Goal: Task Accomplishment & Management: Complete application form

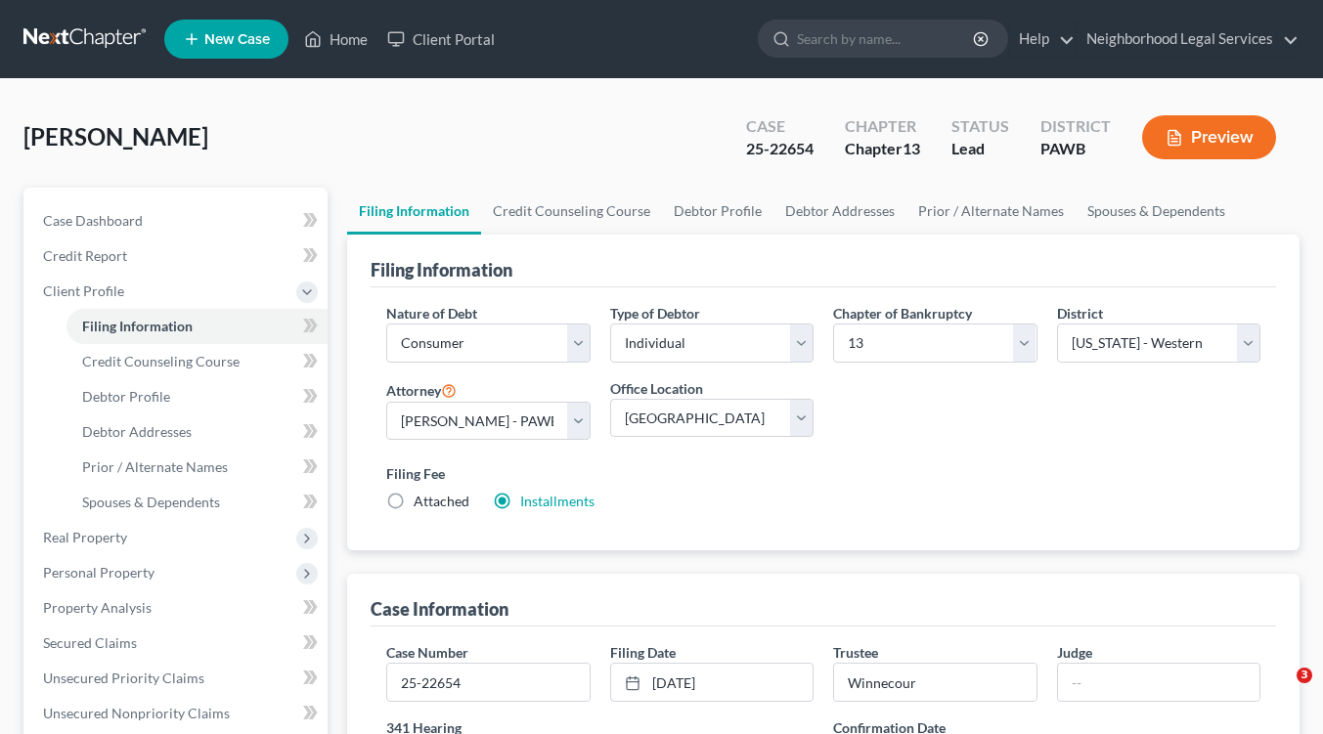
select select "1"
select select "0"
select select "3"
select select "69"
select select "1"
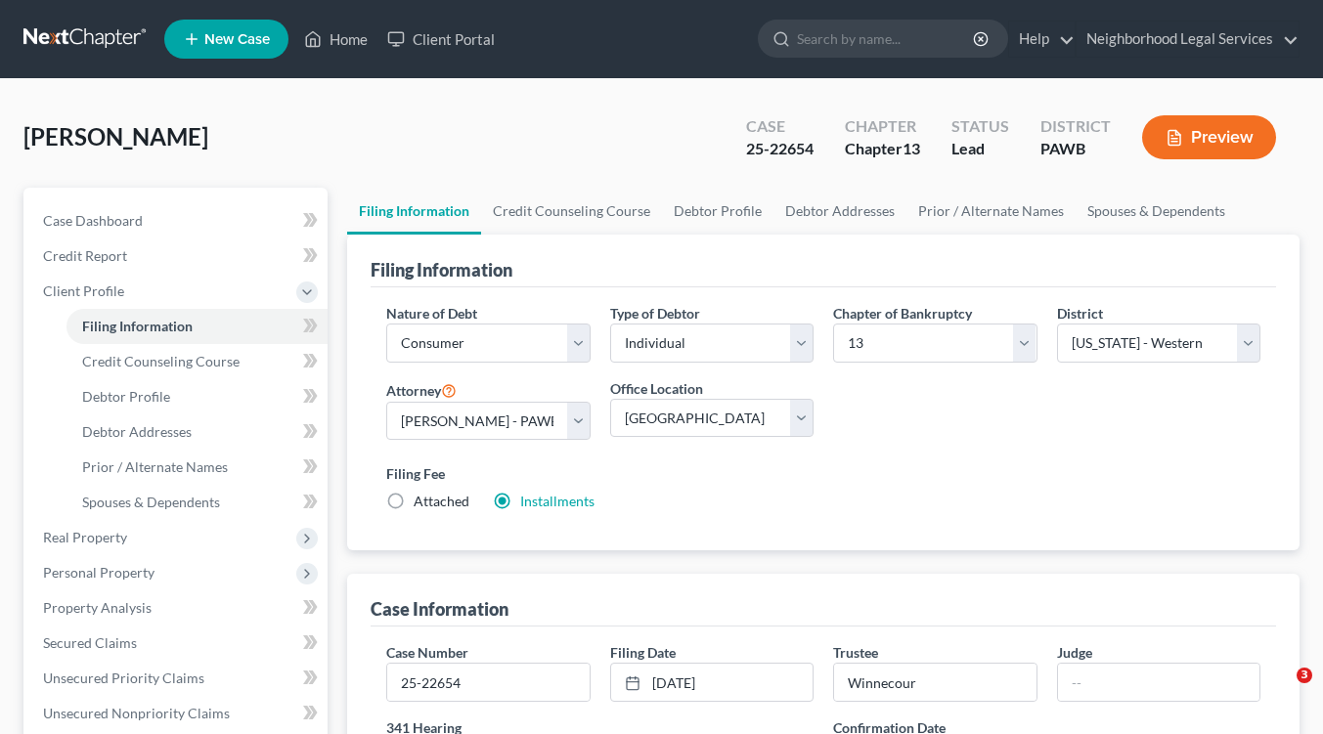
select select "0"
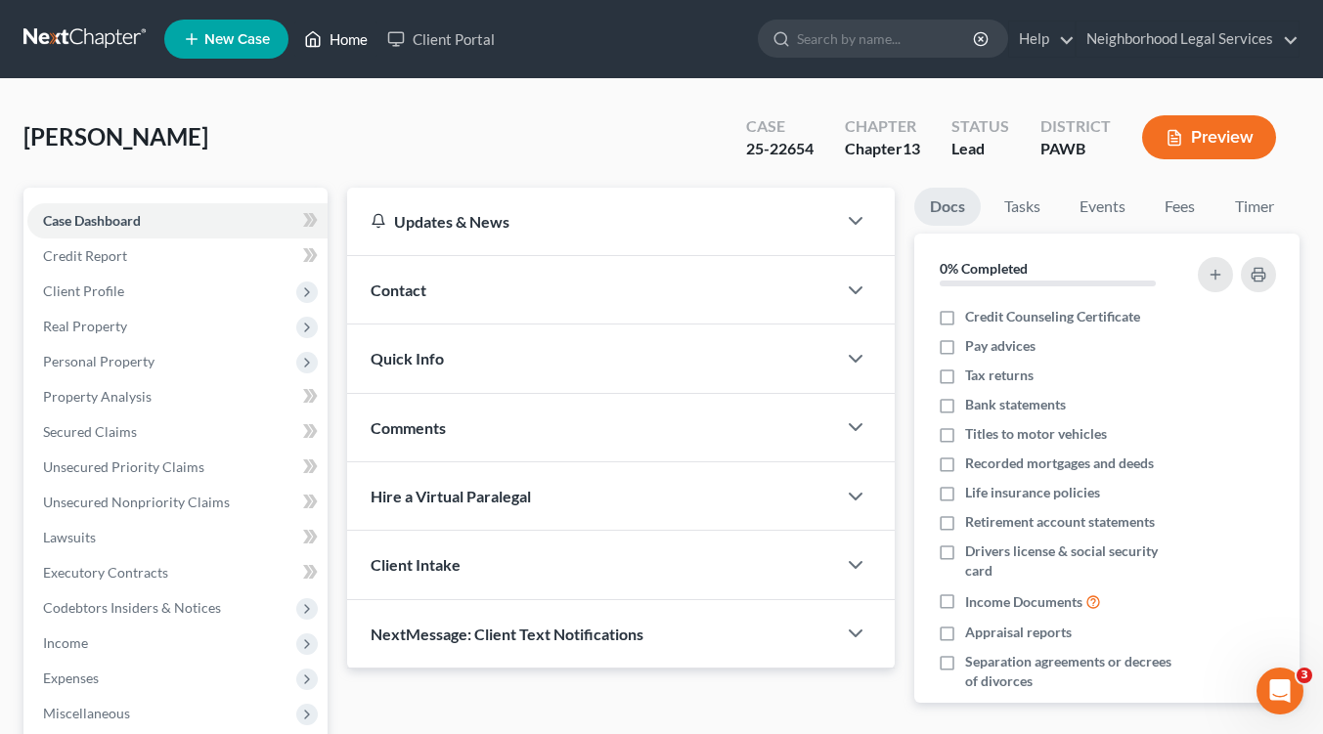
click at [334, 38] on link "Home" at bounding box center [335, 39] width 83 height 35
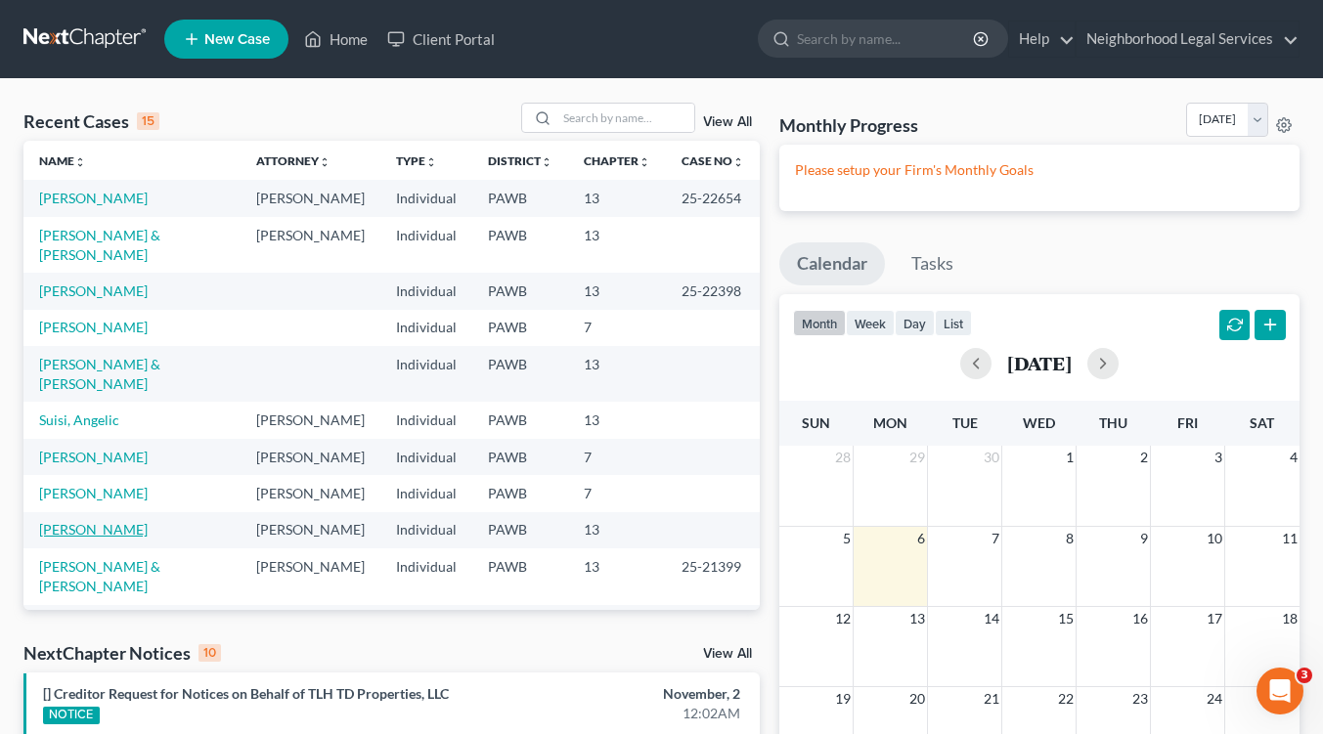
click at [92, 521] on link "Taylor, Christine" at bounding box center [93, 529] width 109 height 17
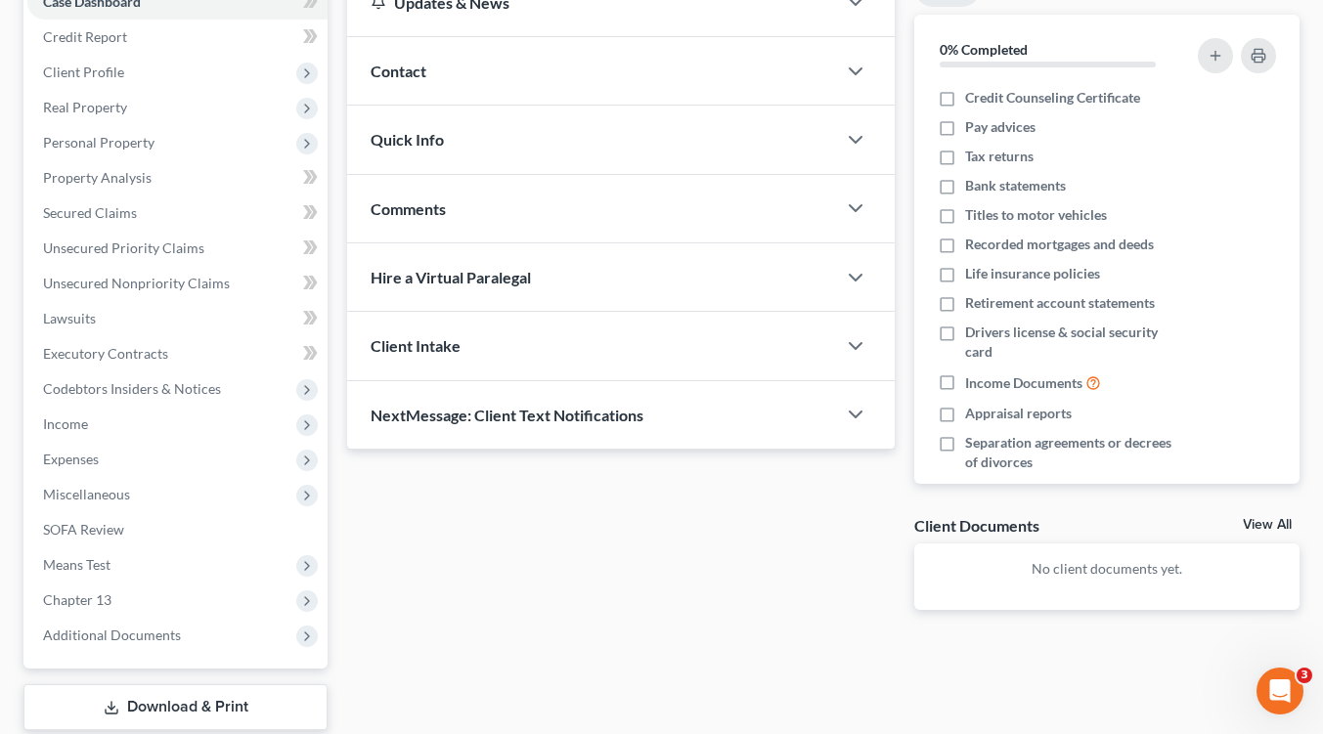
scroll to position [296, 0]
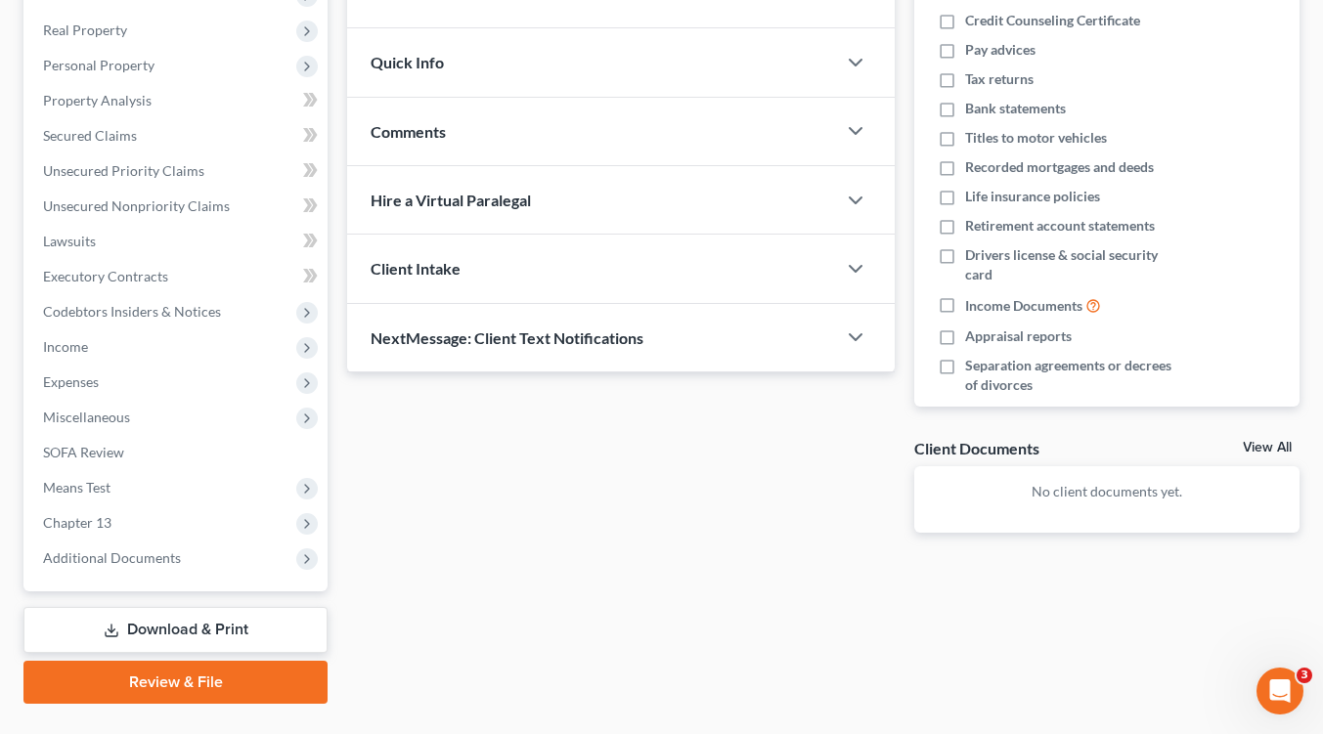
click at [149, 627] on link "Download & Print" at bounding box center [175, 630] width 304 height 46
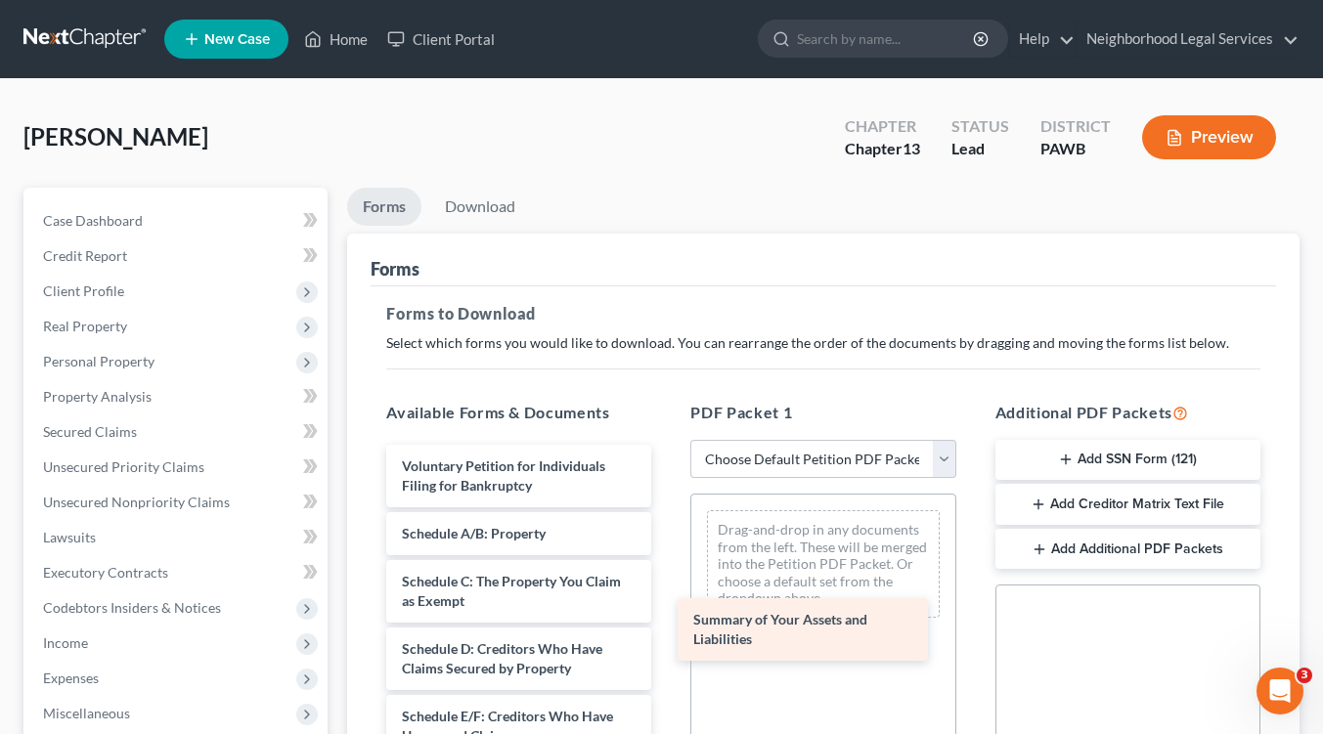
drag, startPoint x: 479, startPoint y: 541, endPoint x: 770, endPoint y: 628, distance: 303.2
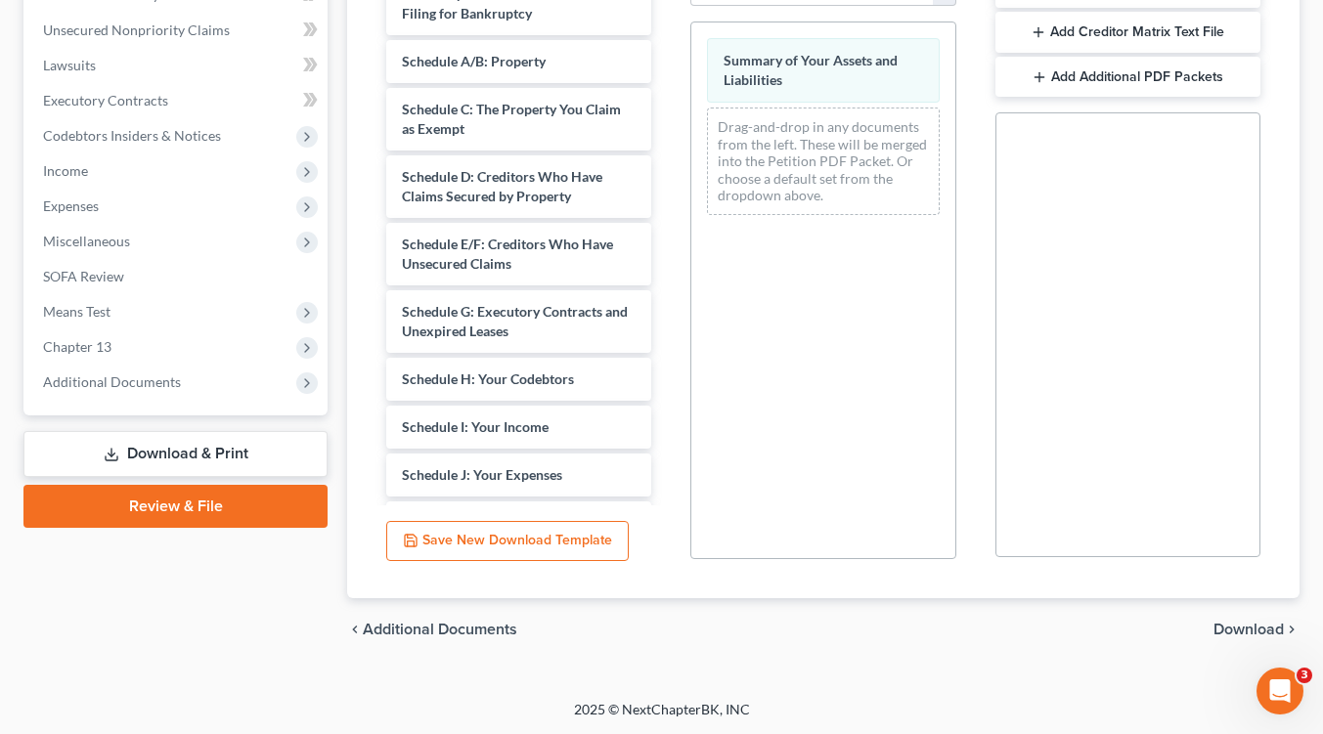
click at [1252, 631] on span "Download" at bounding box center [1249, 630] width 70 height 16
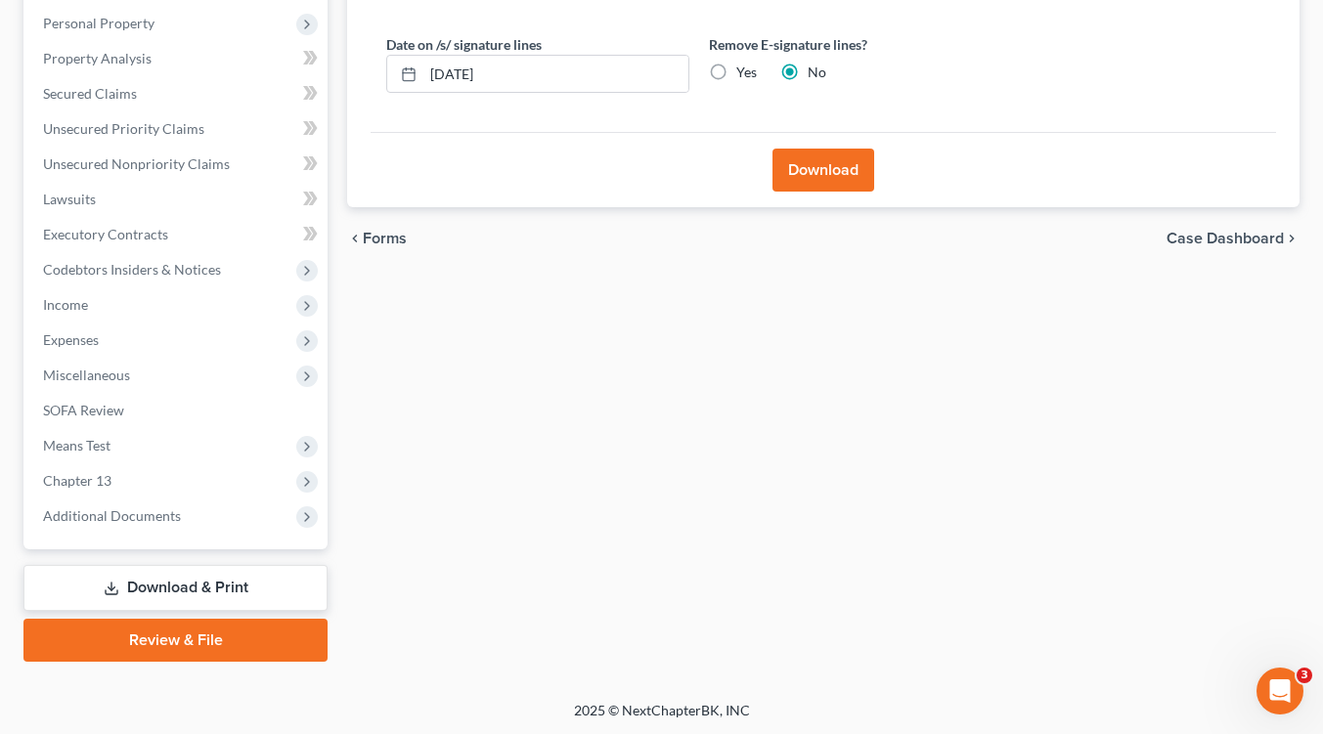
click at [800, 169] on button "Download" at bounding box center [824, 170] width 102 height 43
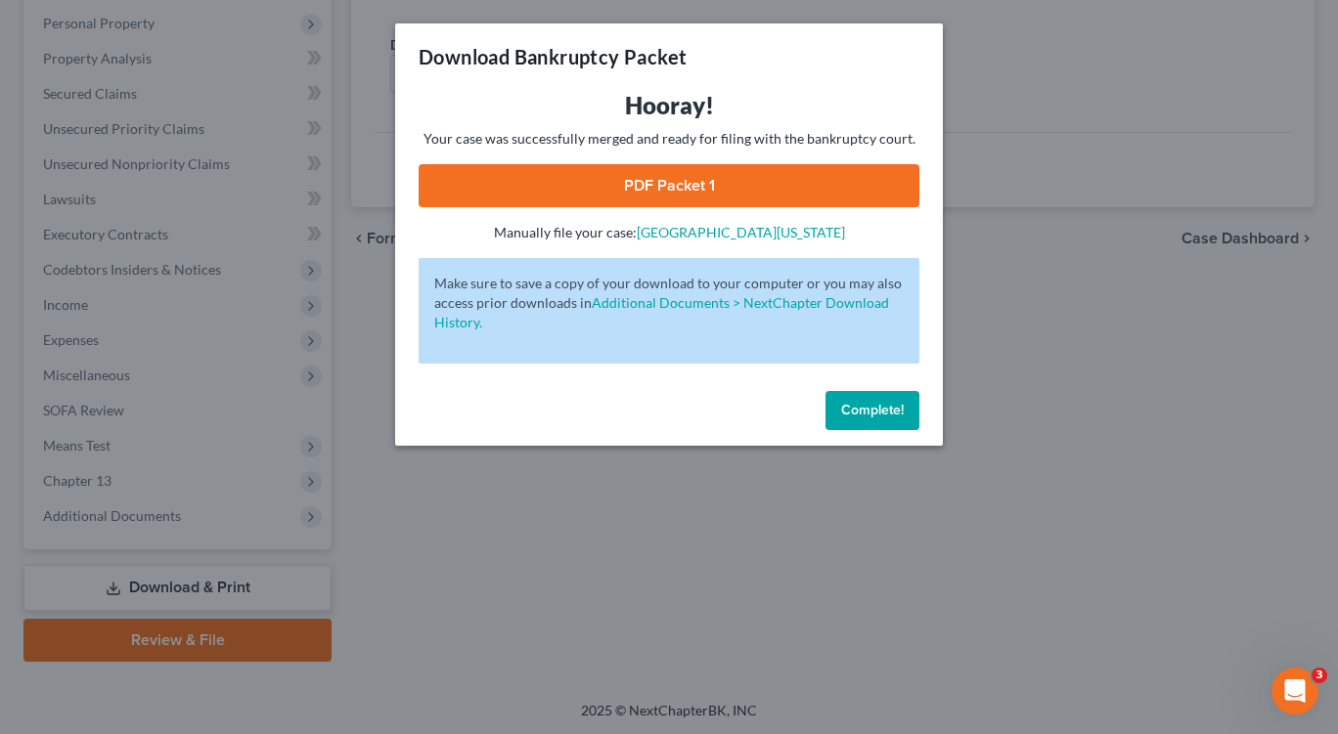
click at [684, 182] on link "PDF Packet 1" at bounding box center [669, 185] width 501 height 43
click at [870, 407] on span "Complete!" at bounding box center [872, 410] width 63 height 17
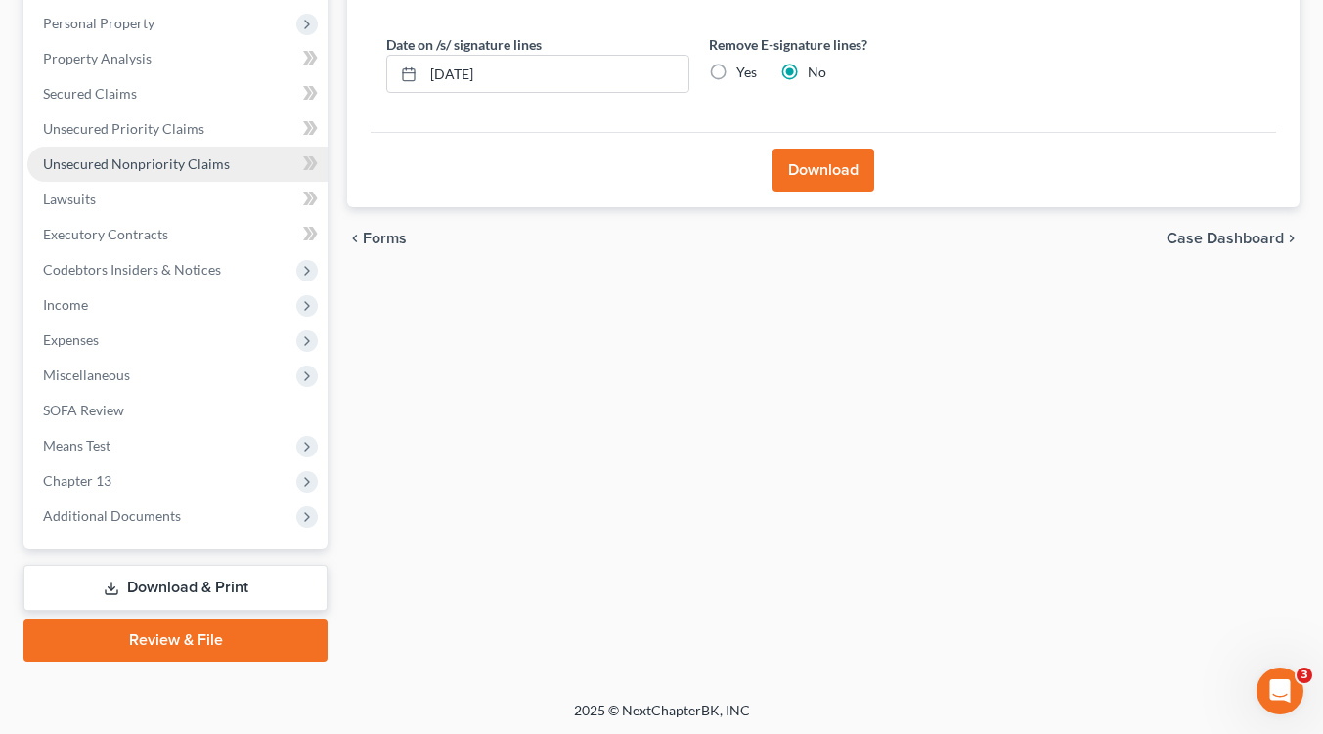
click at [127, 160] on span "Unsecured Nonpriority Claims" at bounding box center [136, 163] width 187 height 17
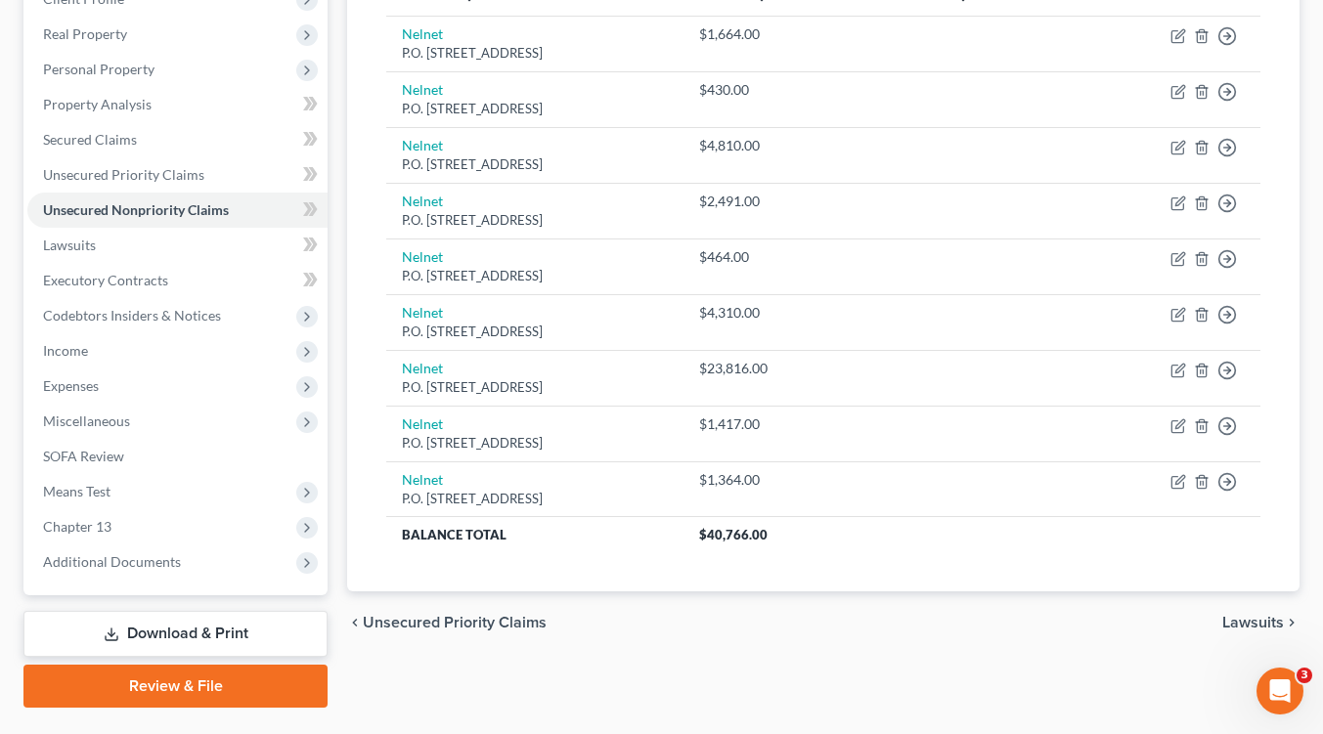
scroll to position [299, 0]
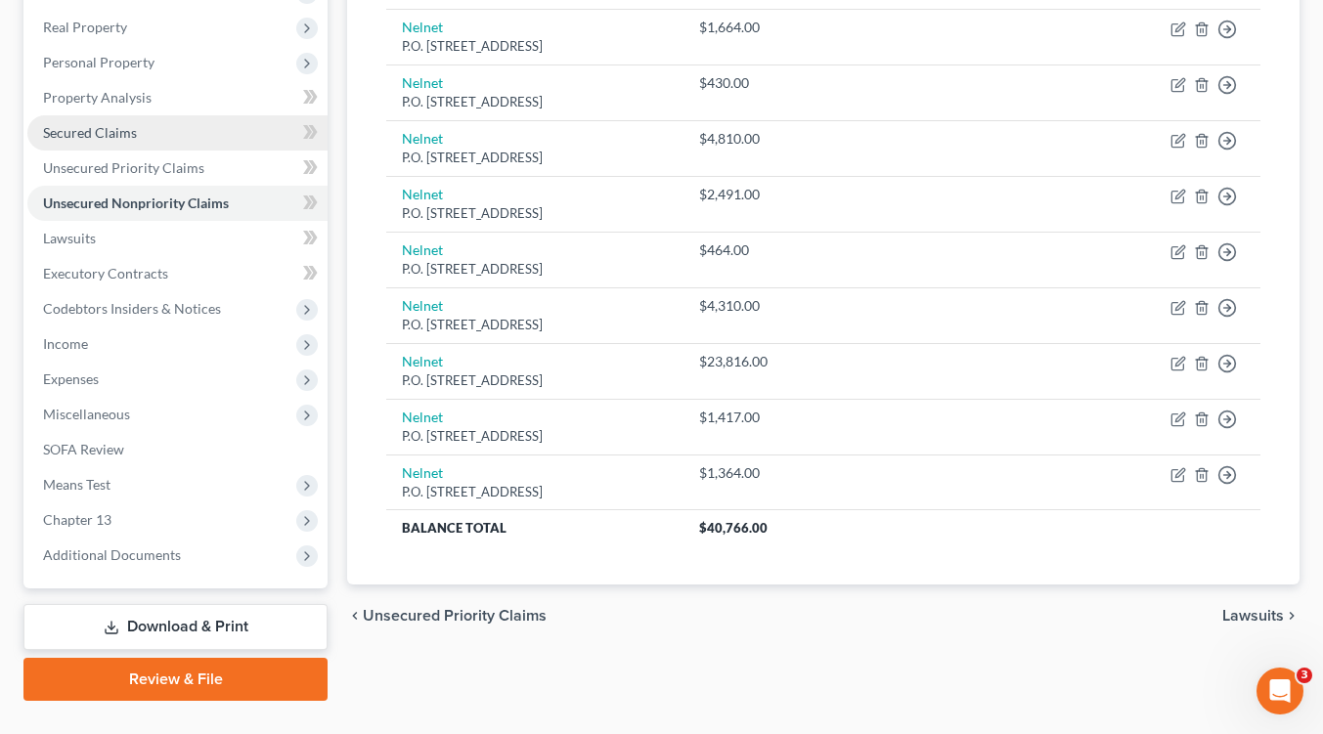
click at [89, 132] on span "Secured Claims" at bounding box center [90, 132] width 94 height 17
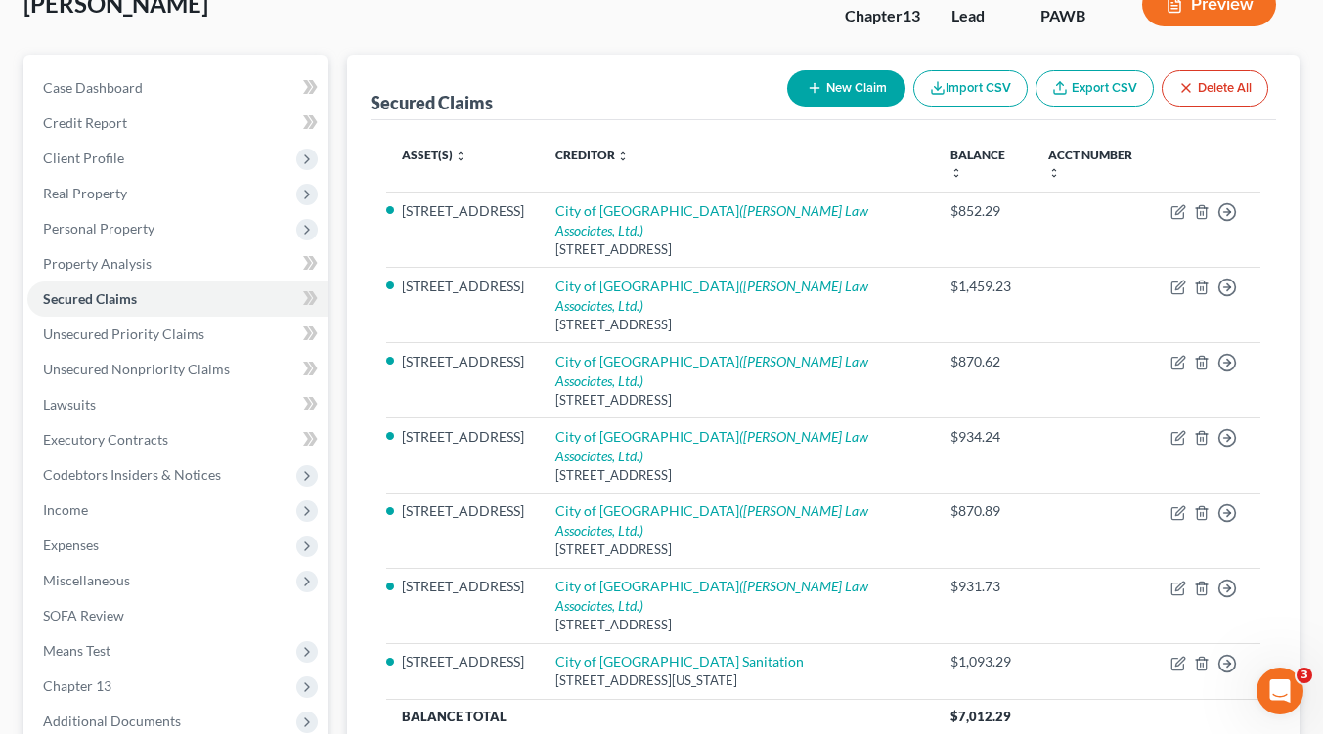
scroll to position [131, 0]
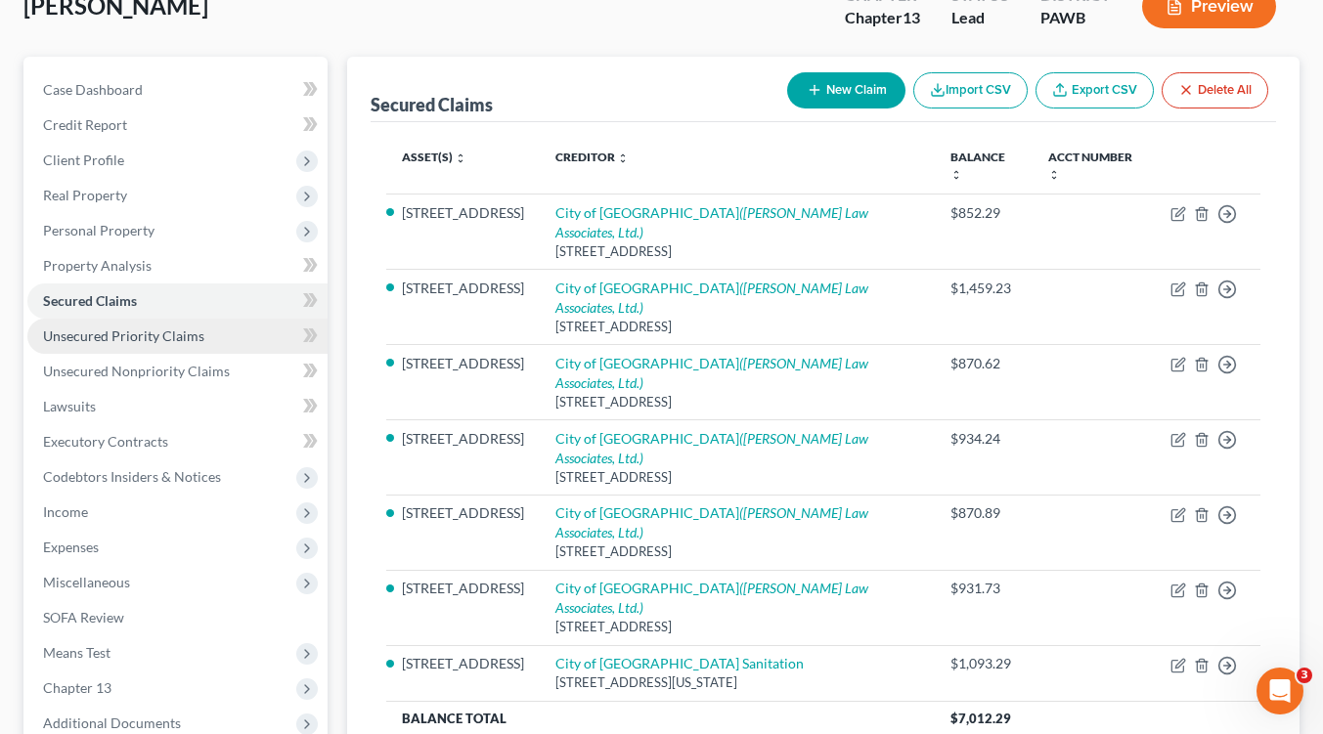
click at [159, 341] on span "Unsecured Priority Claims" at bounding box center [123, 336] width 161 height 17
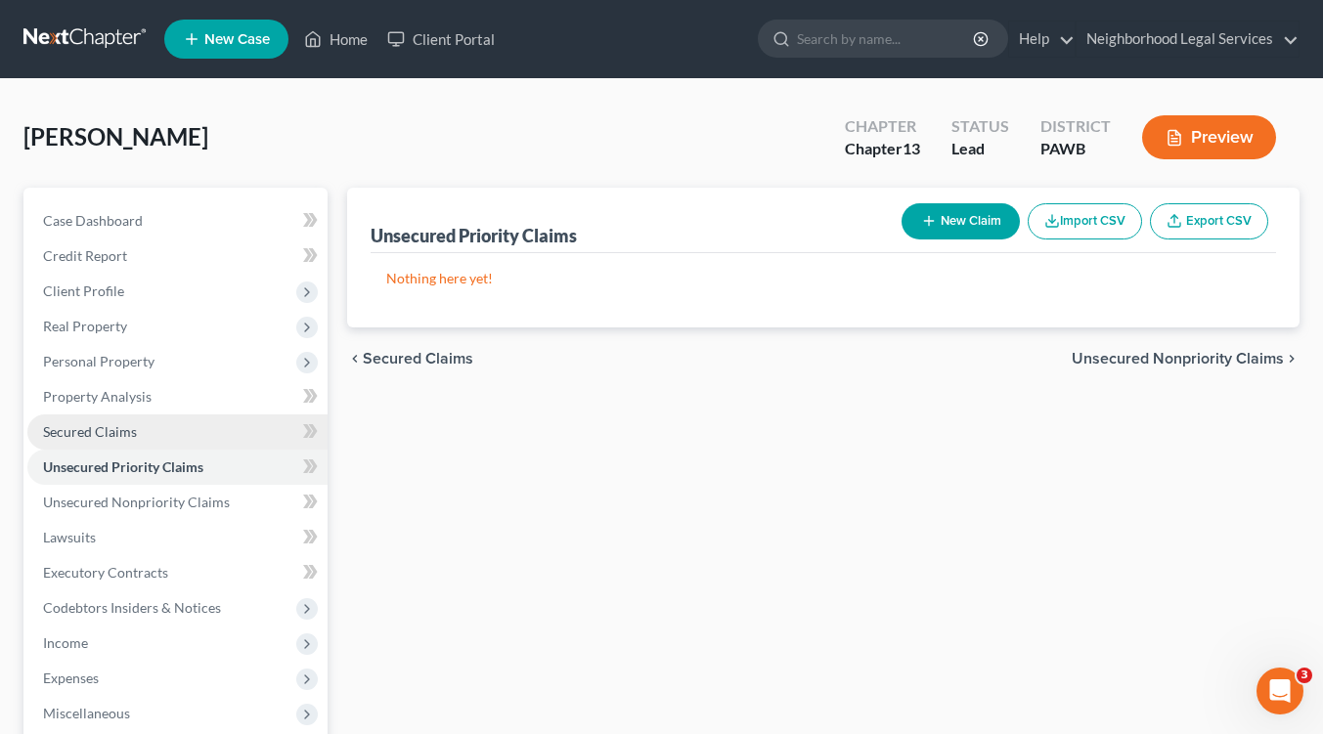
click at [107, 426] on span "Secured Claims" at bounding box center [90, 431] width 94 height 17
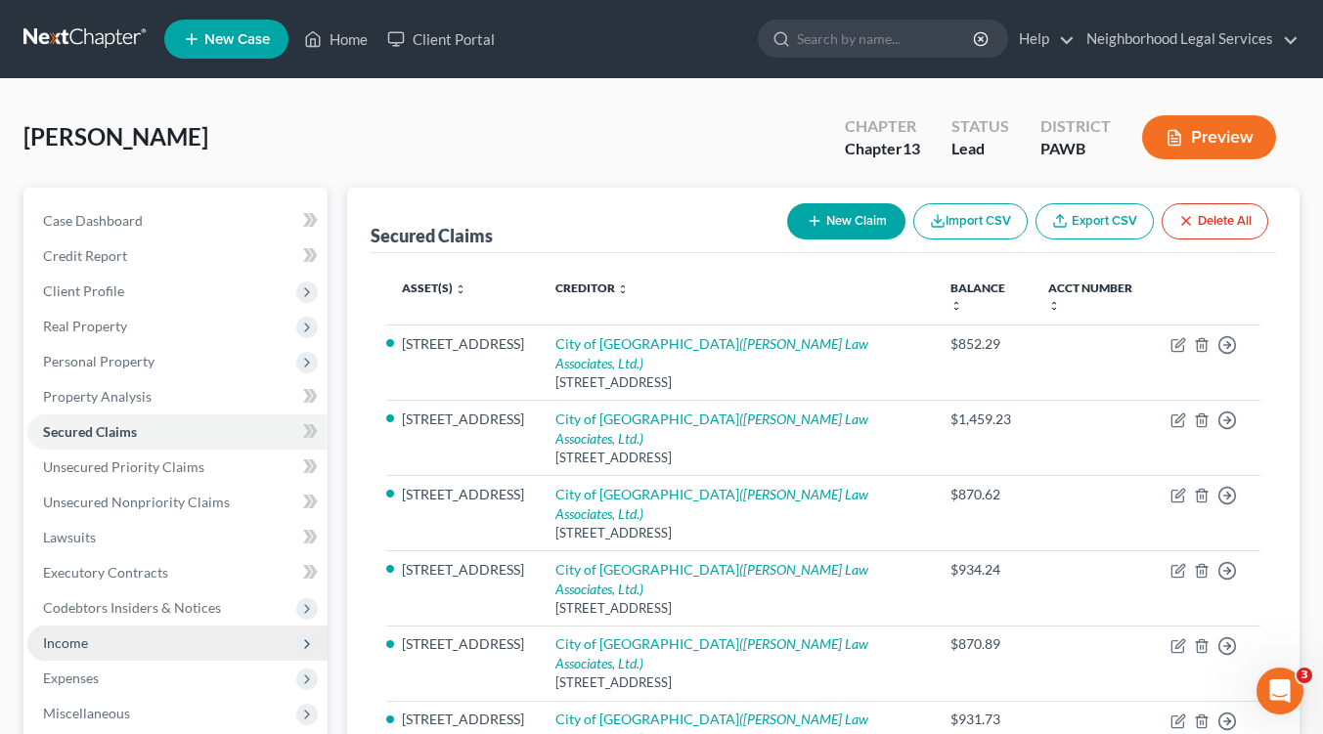
click at [73, 640] on span "Income" at bounding box center [65, 643] width 45 height 17
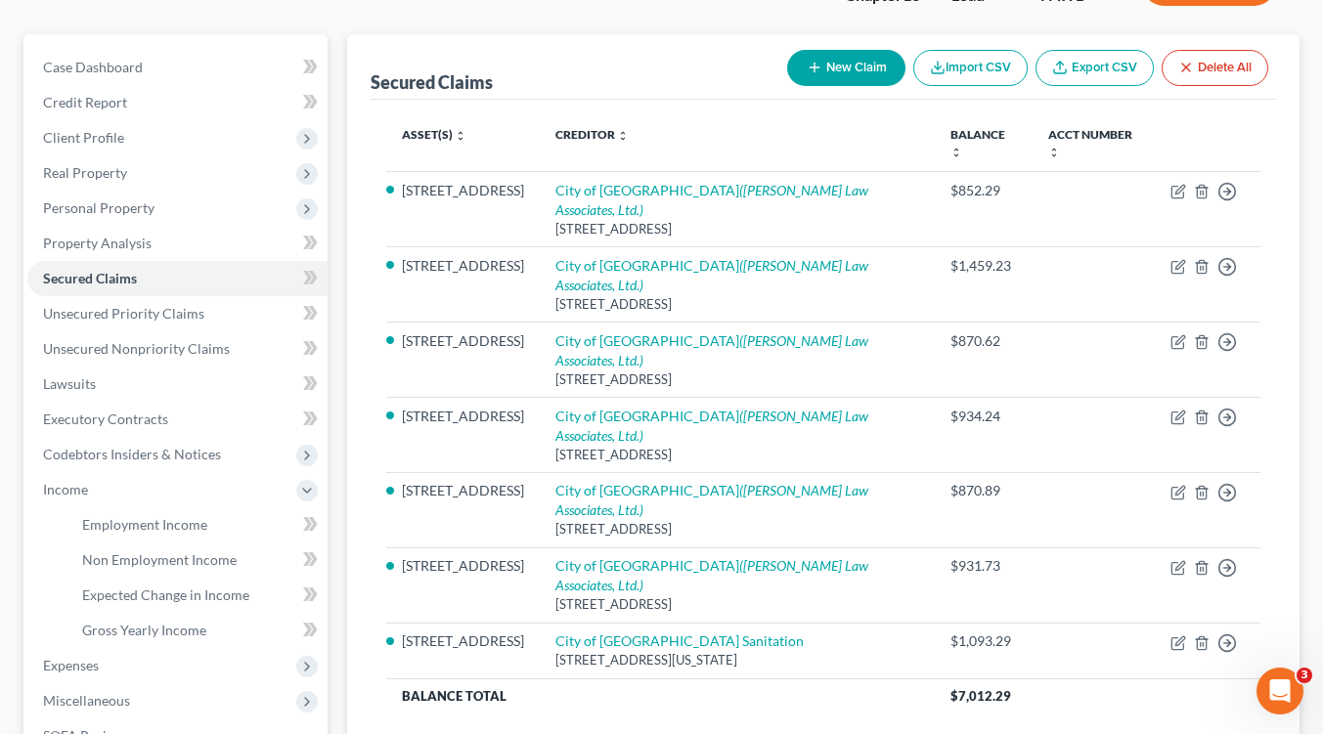
scroll to position [249, 0]
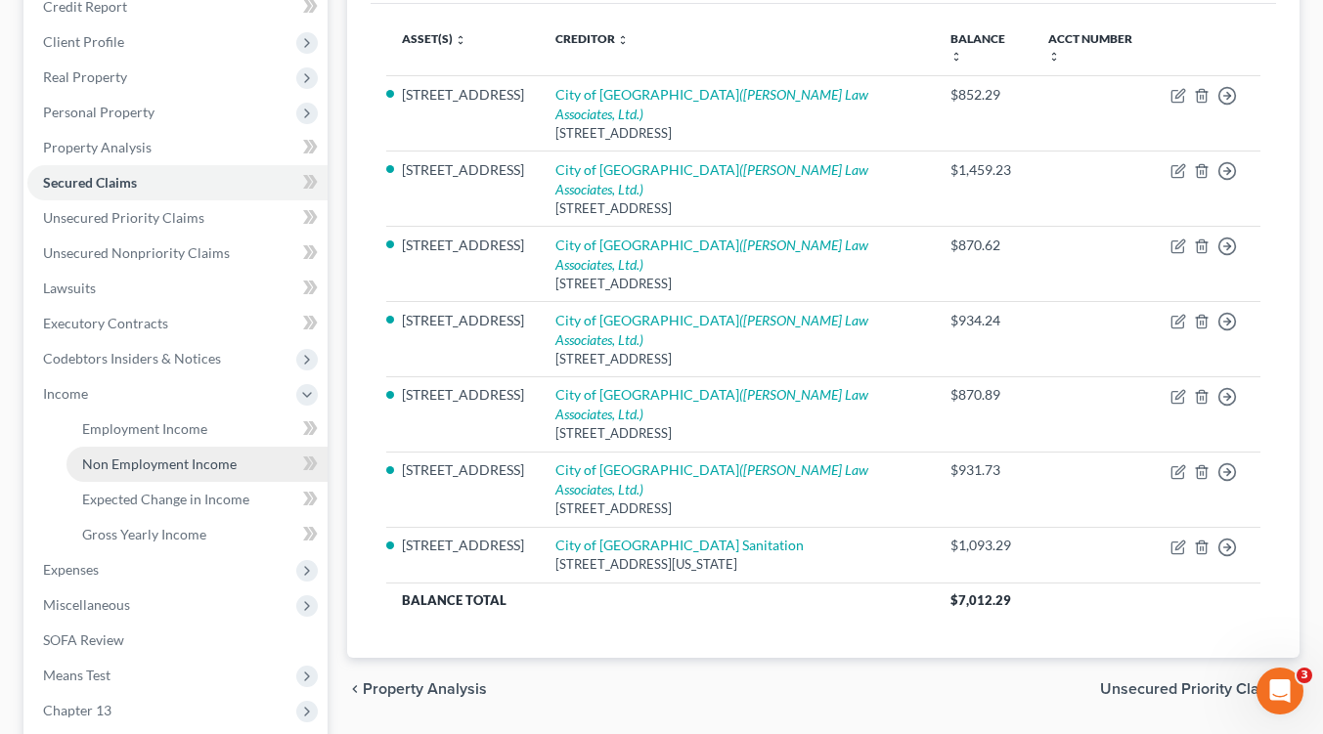
click at [158, 462] on span "Non Employment Income" at bounding box center [159, 464] width 155 height 17
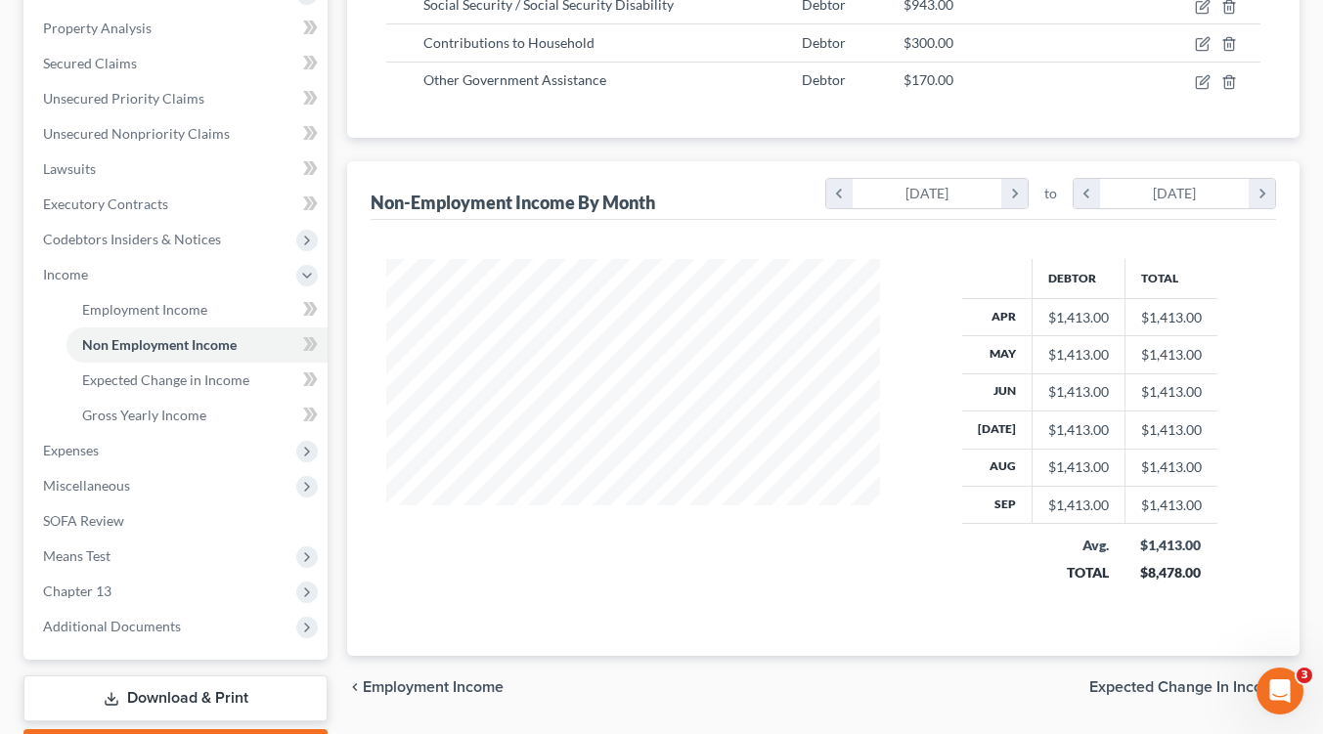
scroll to position [377, 0]
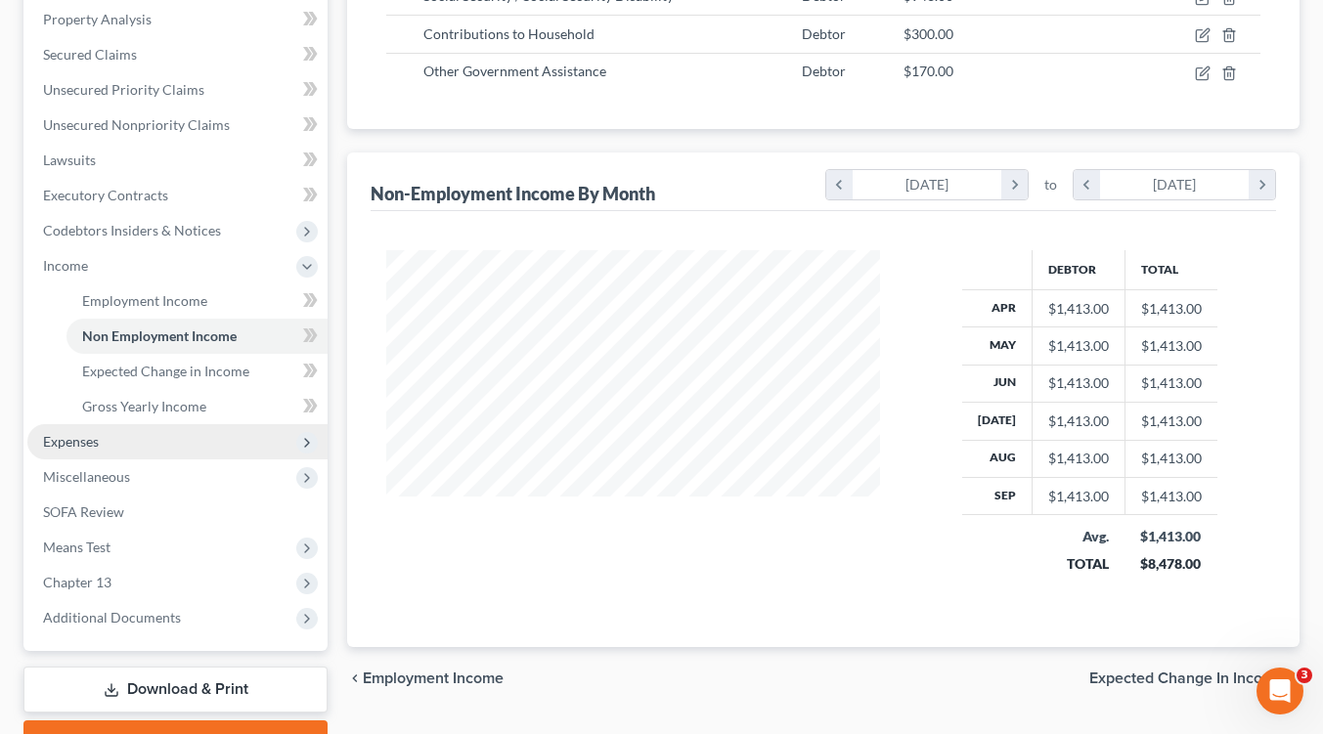
click at [83, 447] on span "Expenses" at bounding box center [71, 441] width 56 height 17
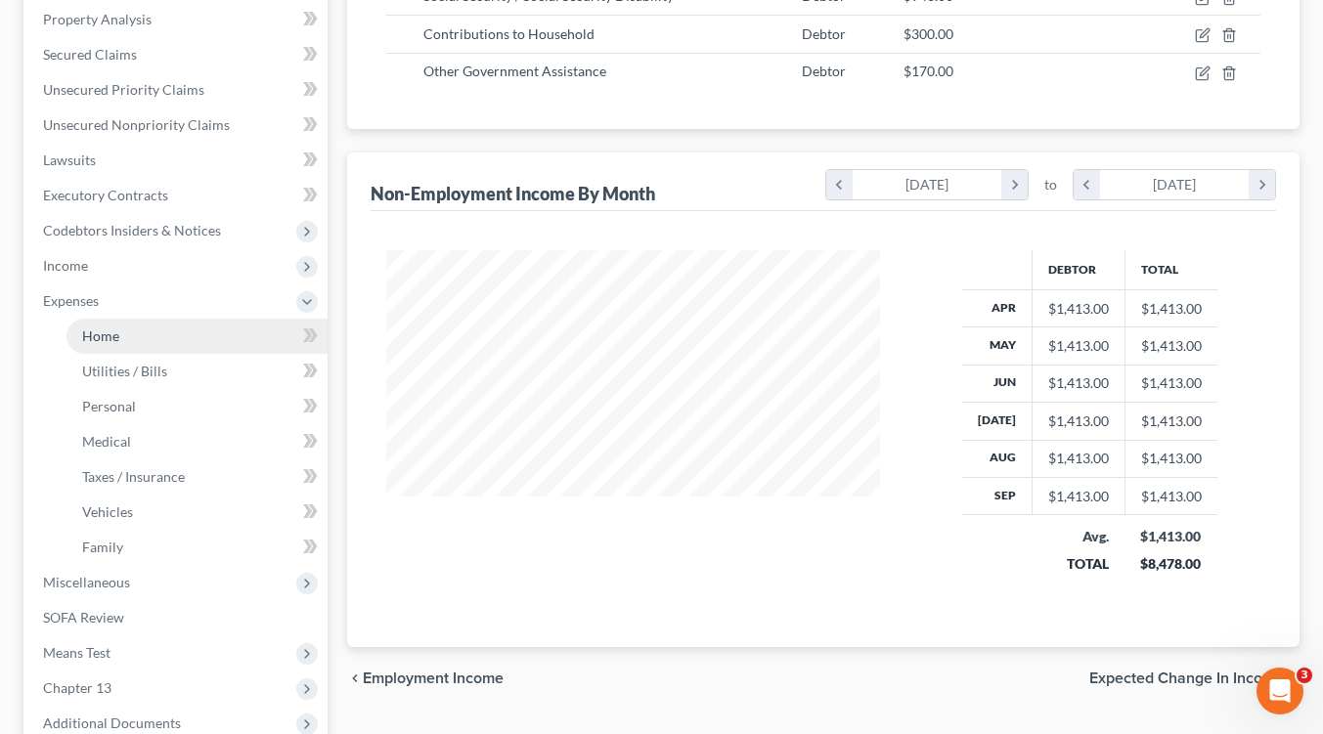
click at [111, 333] on span "Home" at bounding box center [100, 336] width 37 height 17
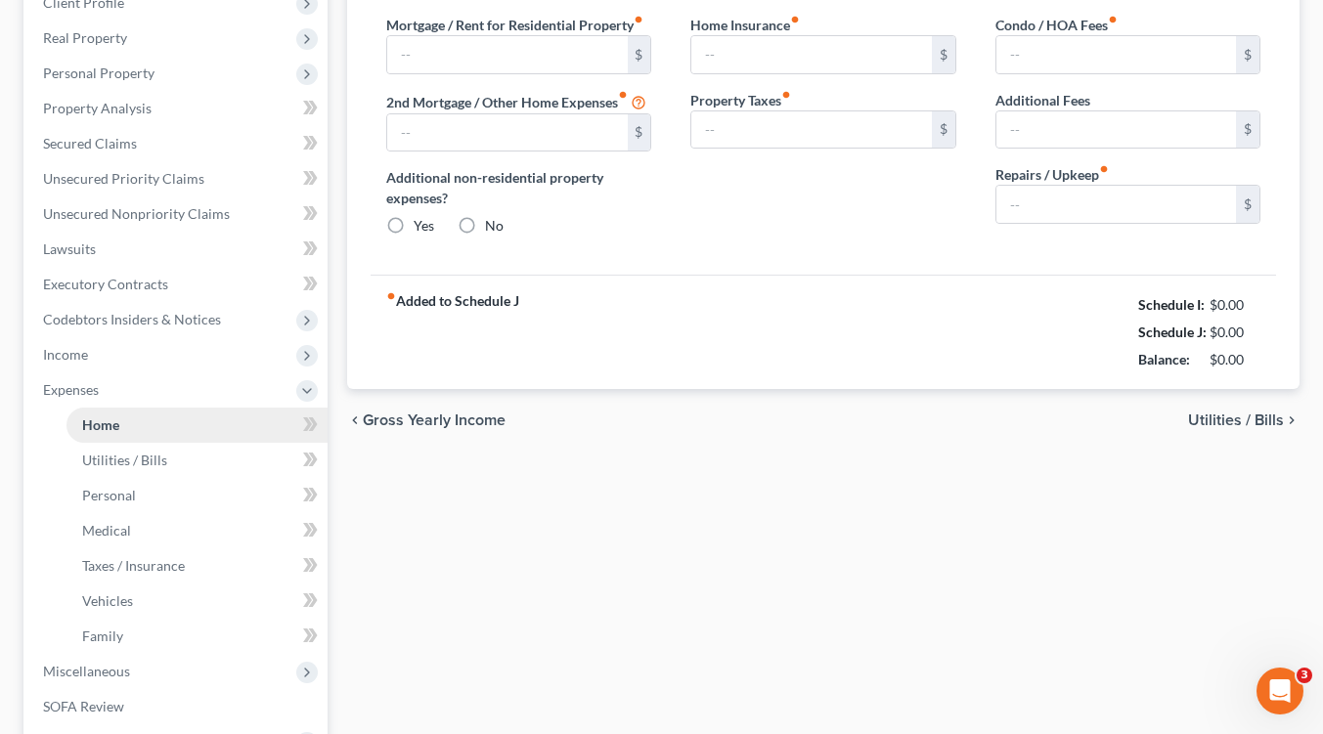
type input "0.00"
radio input "true"
type input "22.50"
type input "77.00"
type input "0.00"
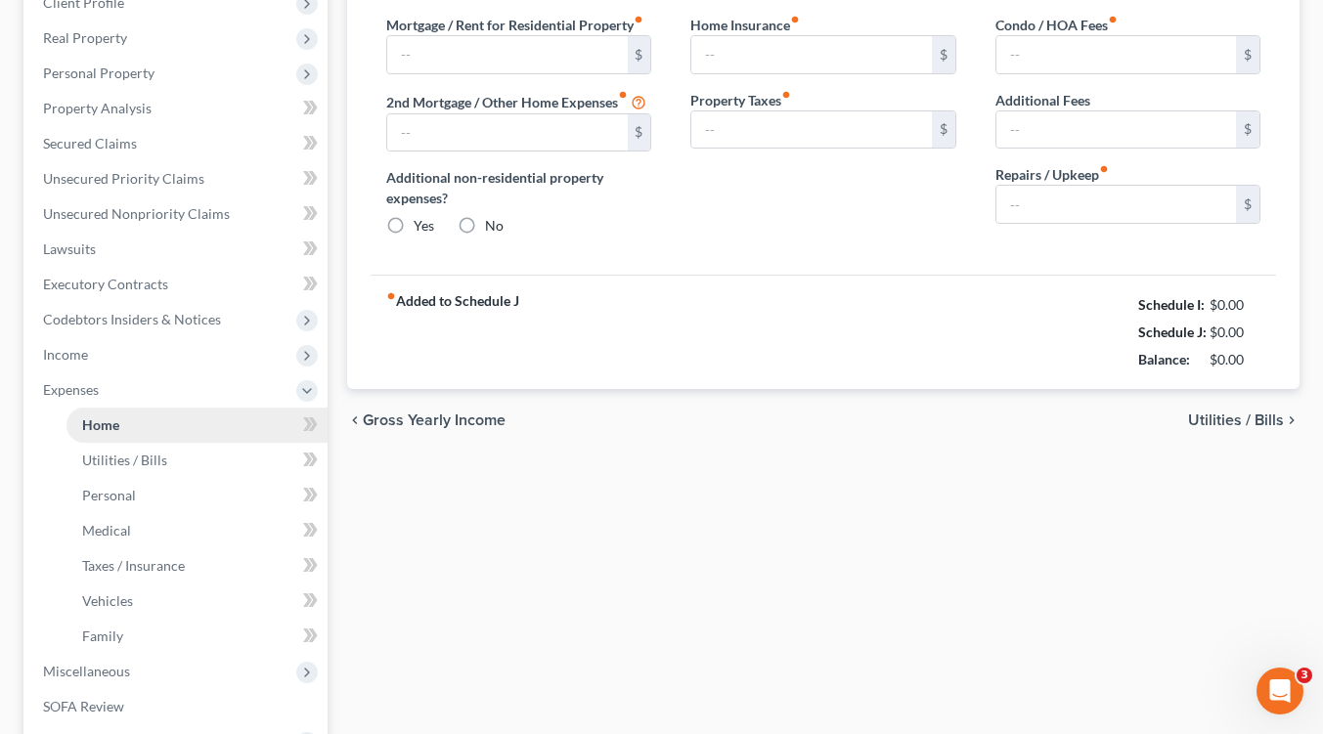
type input "0.00"
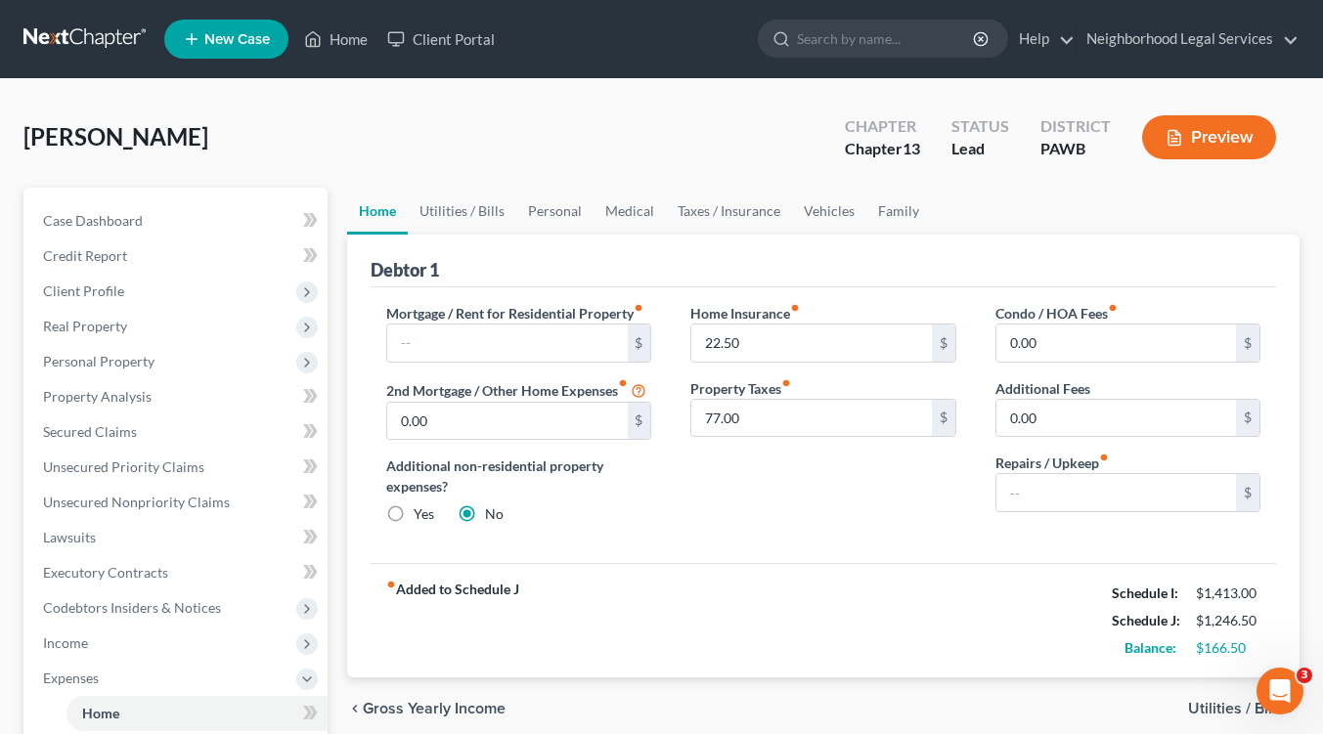
click at [1224, 707] on span "Utilities / Bills" at bounding box center [1236, 709] width 96 height 16
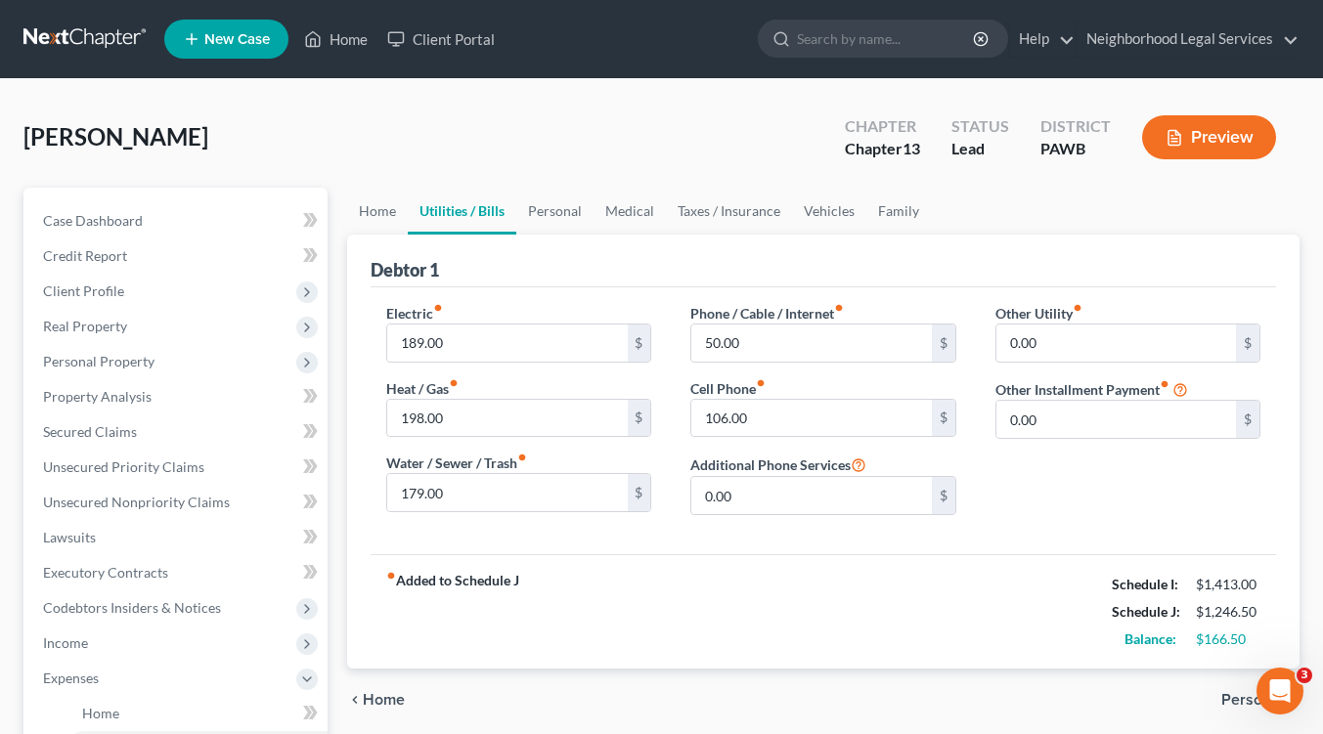
click at [380, 702] on span "Home" at bounding box center [384, 700] width 42 height 16
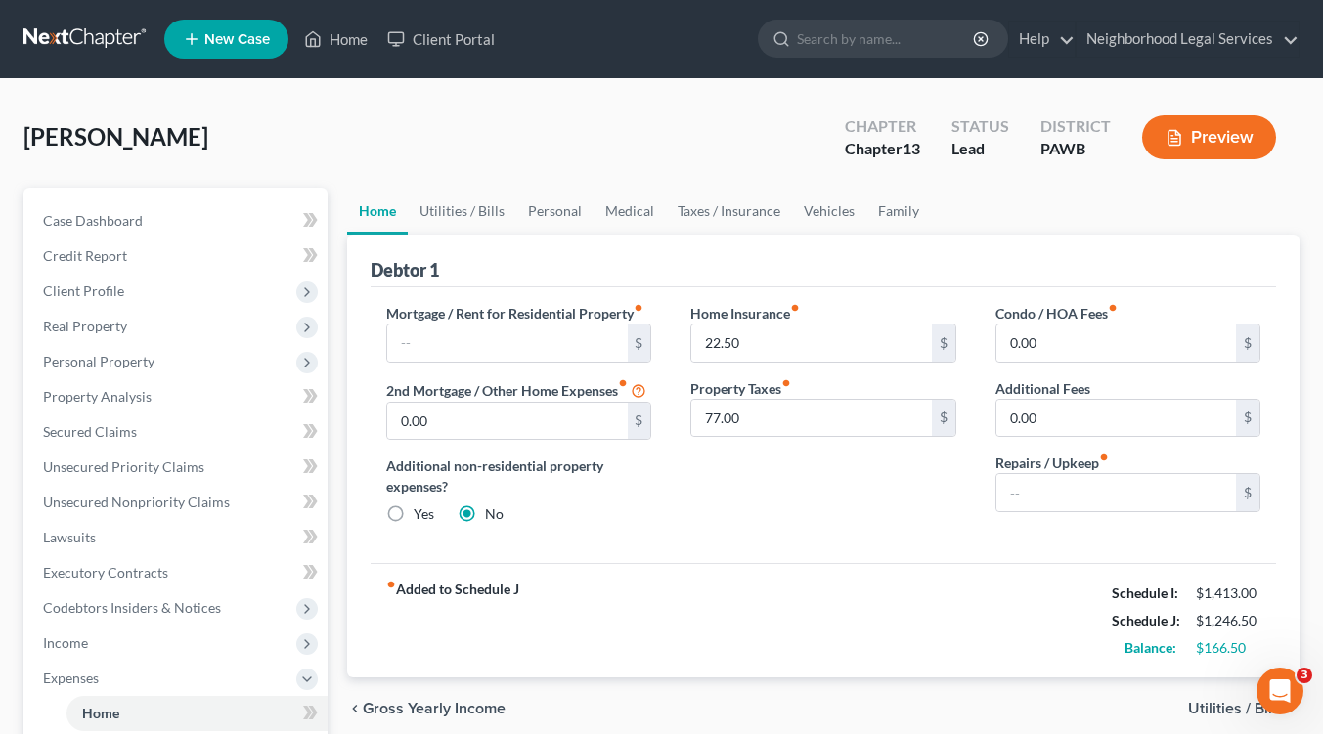
click at [1210, 698] on div "chevron_left Gross Yearly Income Utilities / Bills chevron_right" at bounding box center [823, 709] width 952 height 63
click at [1210, 705] on span "Utilities / Bills" at bounding box center [1236, 709] width 96 height 16
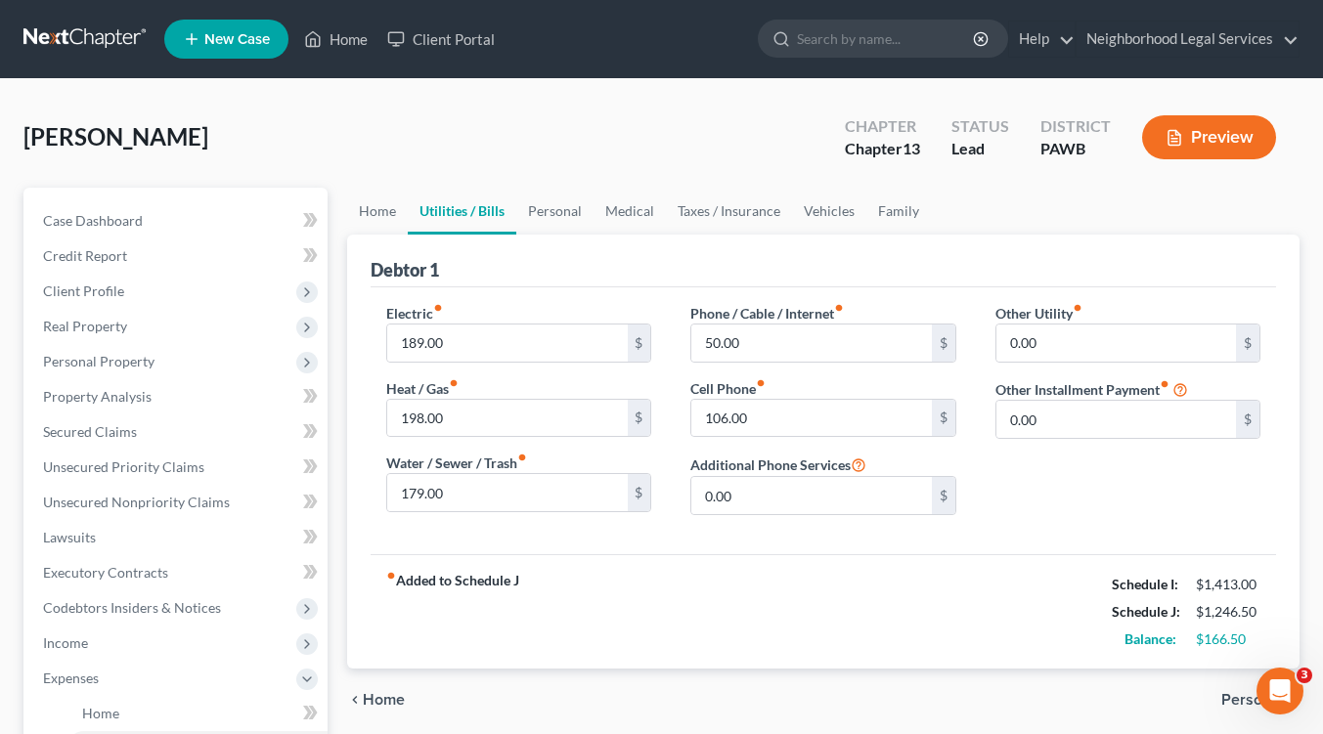
click at [1234, 700] on span "Personal" at bounding box center [1252, 700] width 63 height 16
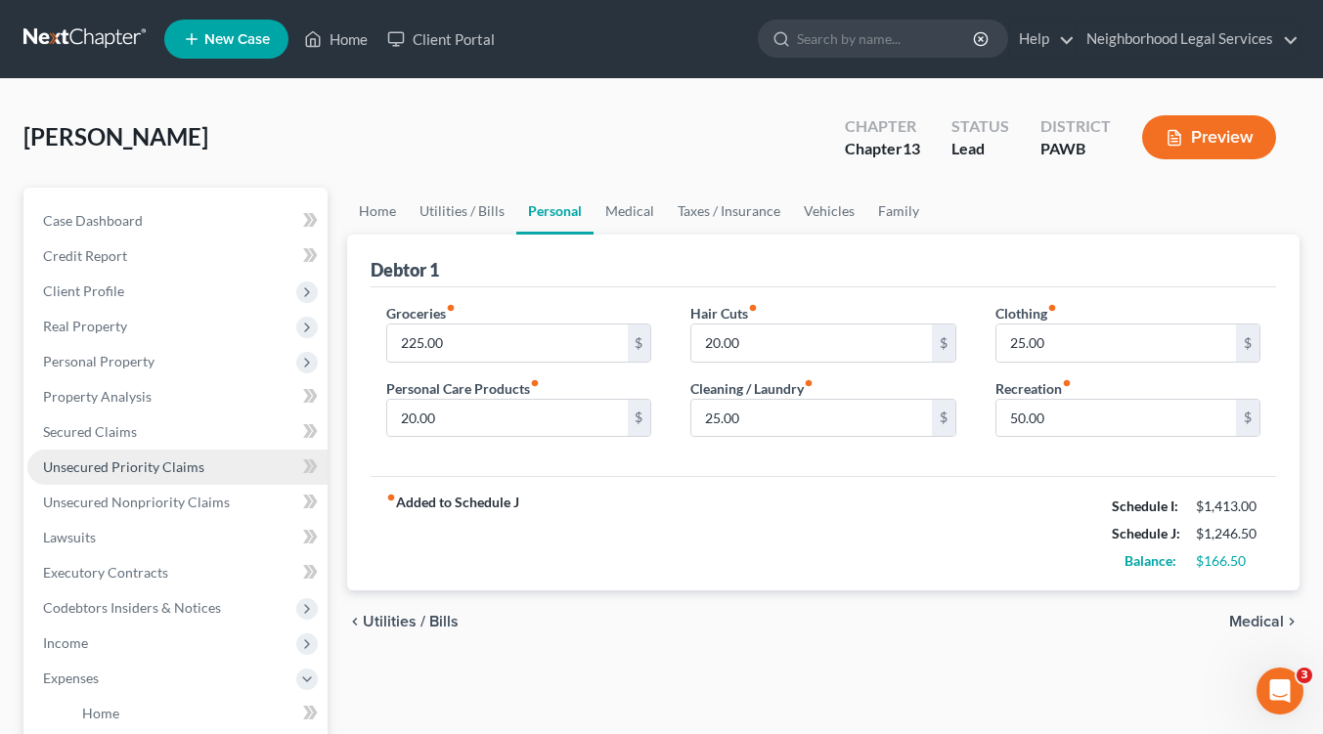
click at [129, 465] on span "Unsecured Priority Claims" at bounding box center [123, 467] width 161 height 17
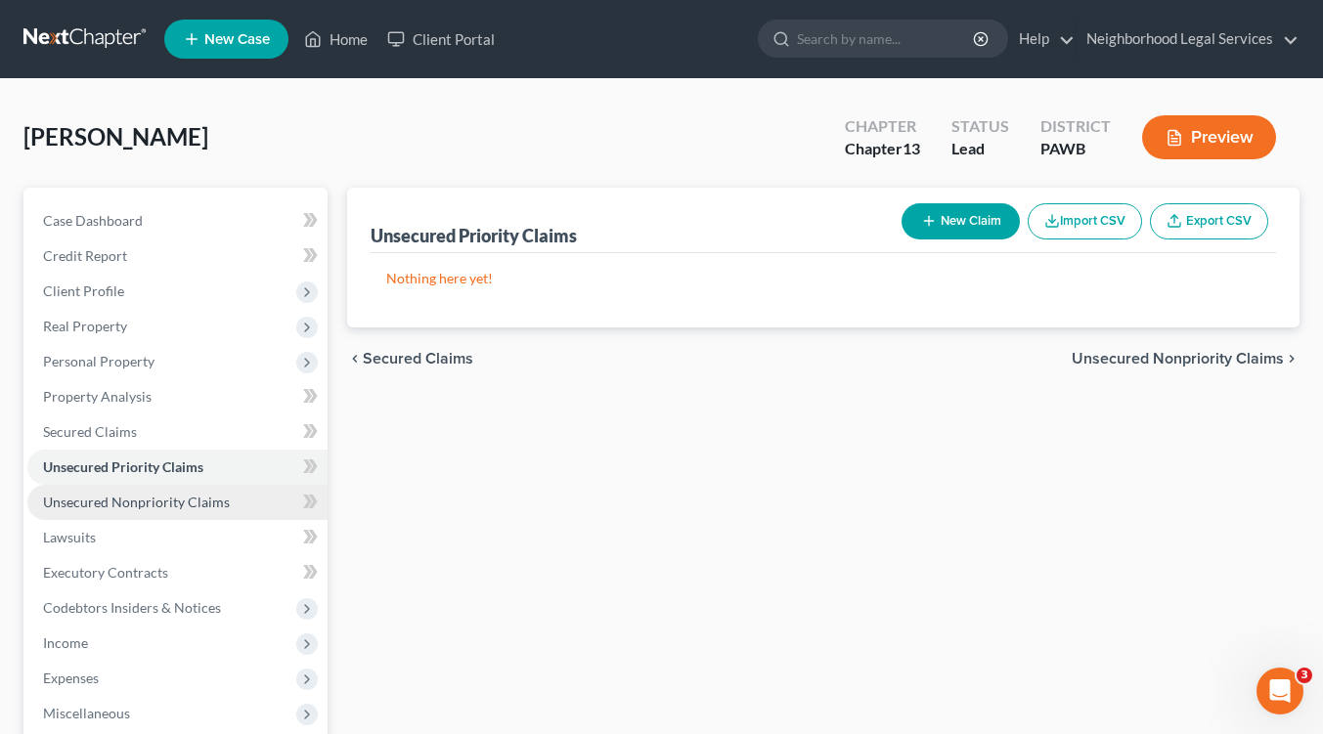
click at [120, 501] on span "Unsecured Nonpriority Claims" at bounding box center [136, 502] width 187 height 17
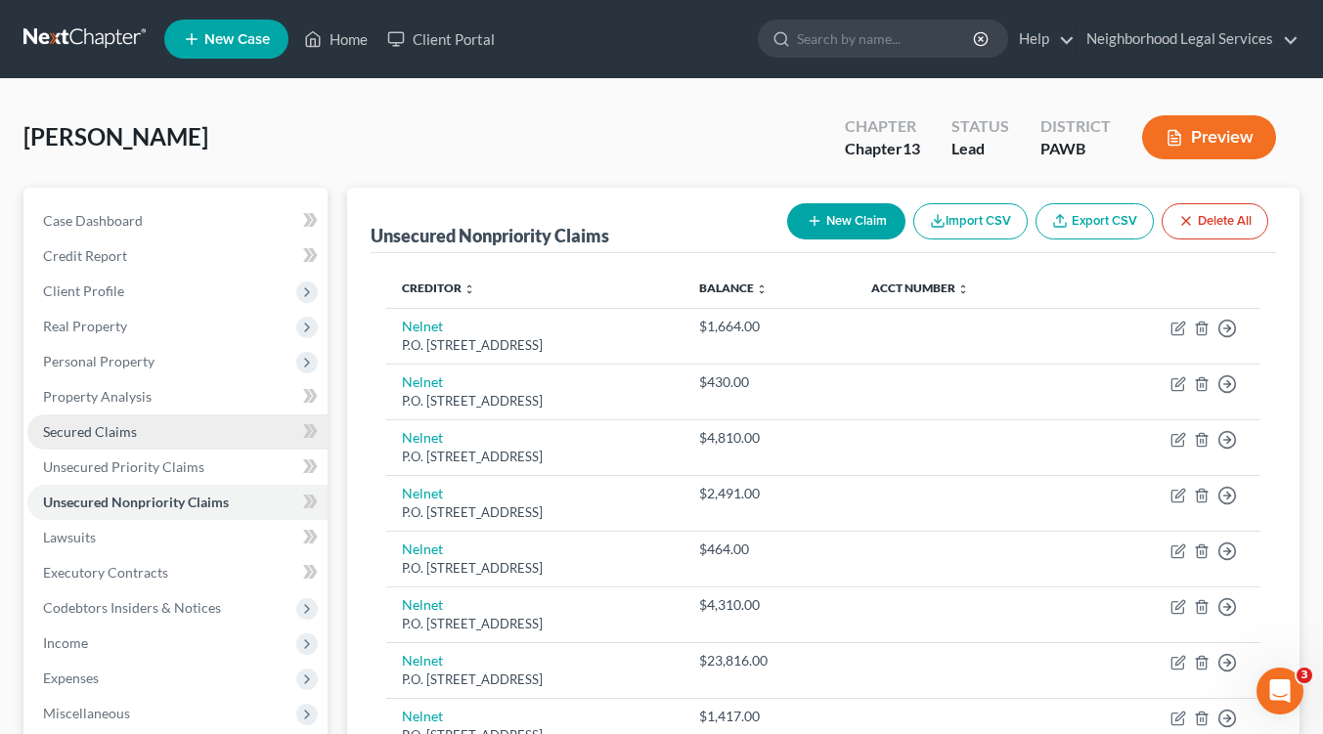
click at [113, 430] on span "Secured Claims" at bounding box center [90, 431] width 94 height 17
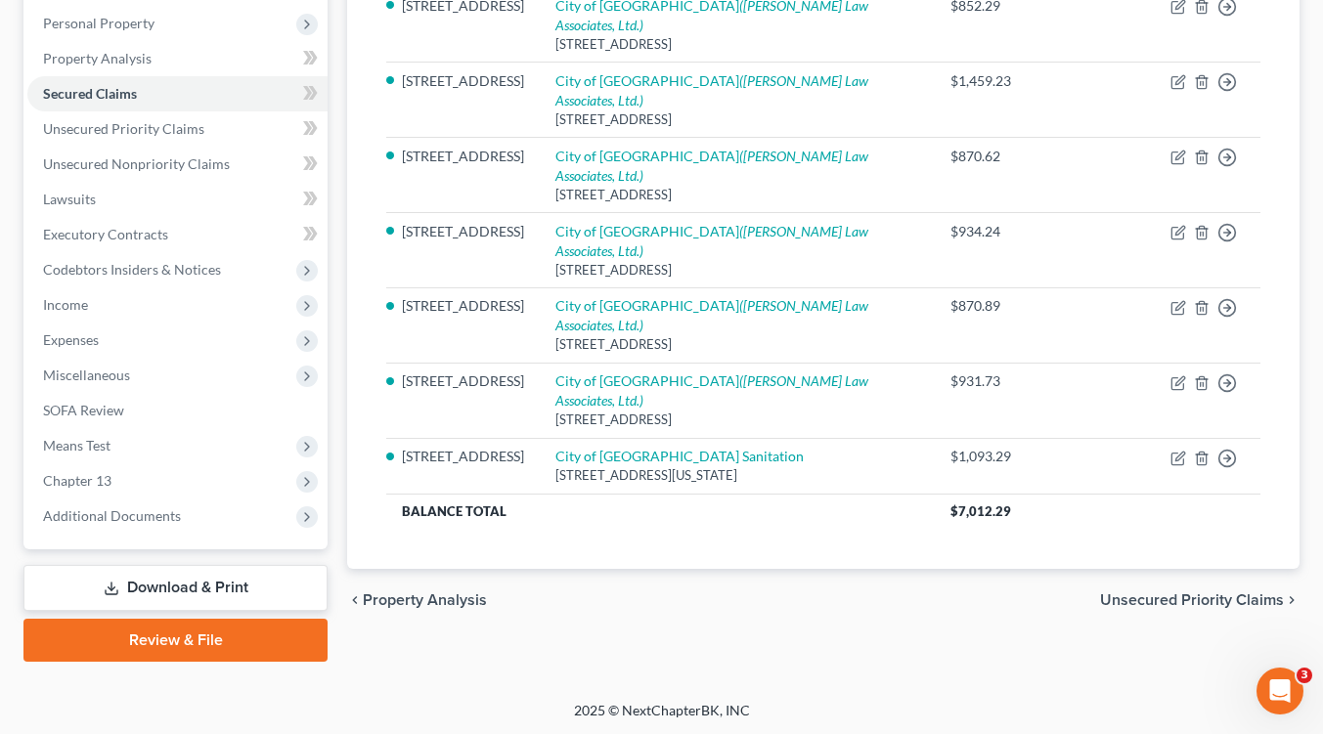
scroll to position [314, 0]
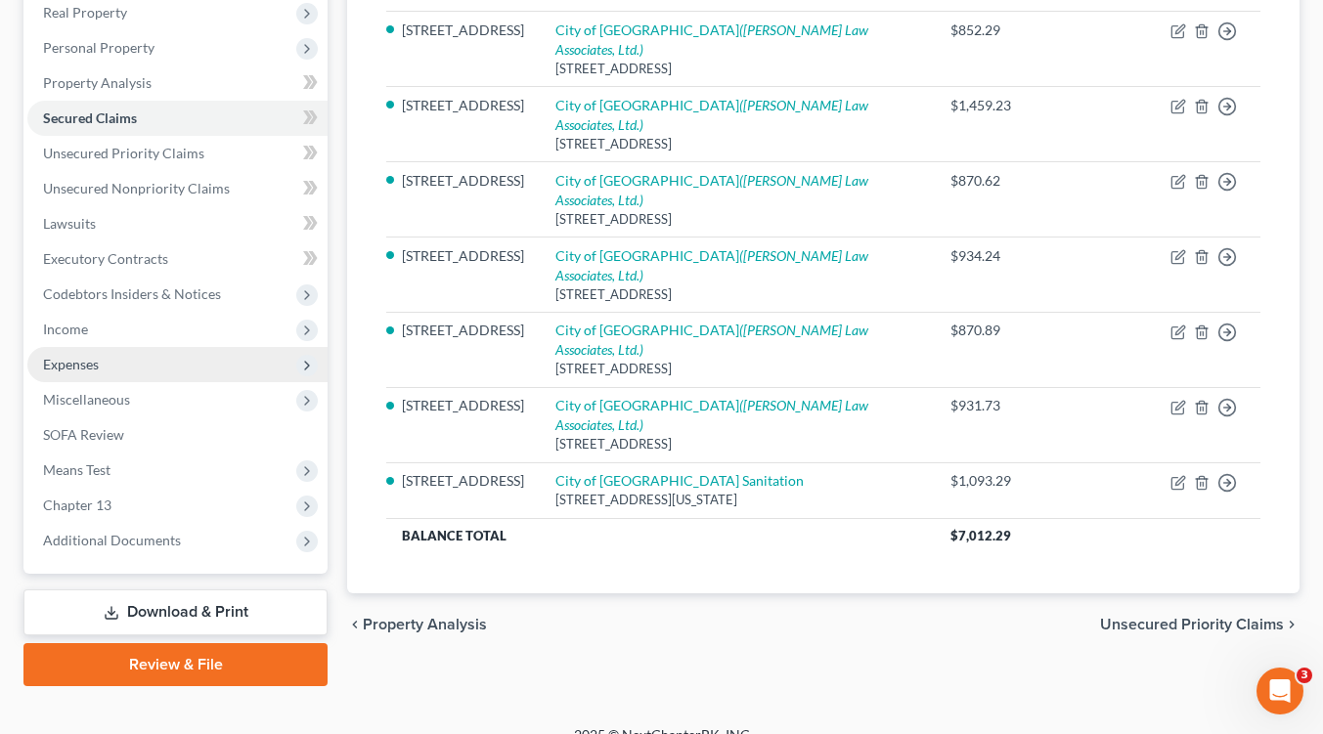
click at [78, 364] on span "Expenses" at bounding box center [71, 364] width 56 height 17
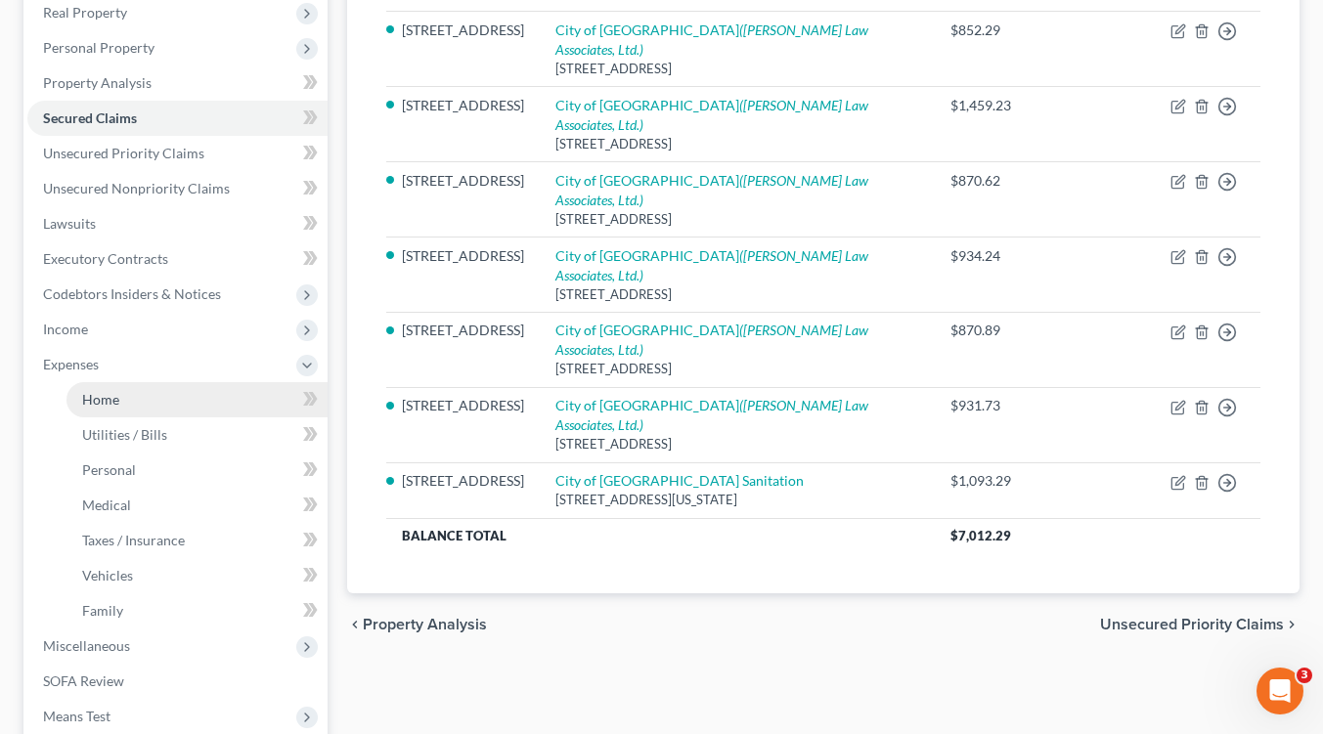
click at [99, 398] on span "Home" at bounding box center [100, 399] width 37 height 17
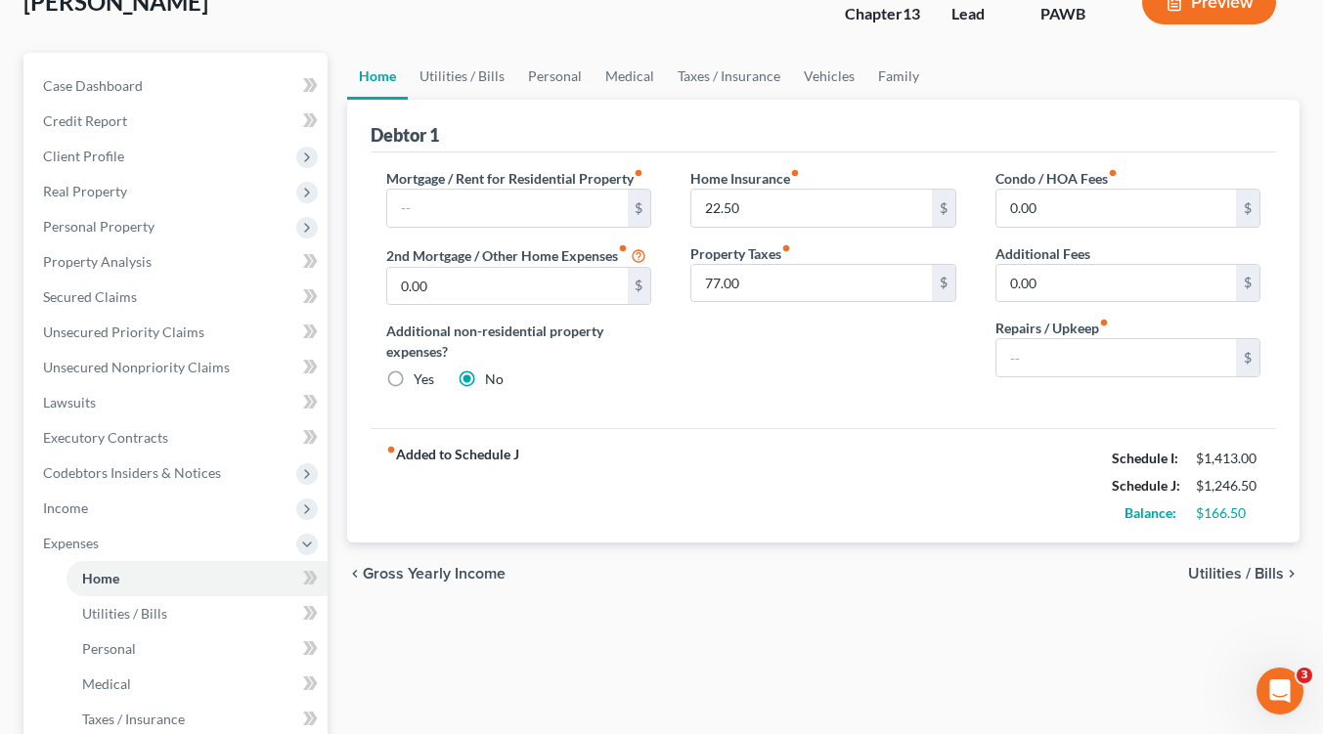
scroll to position [129, 0]
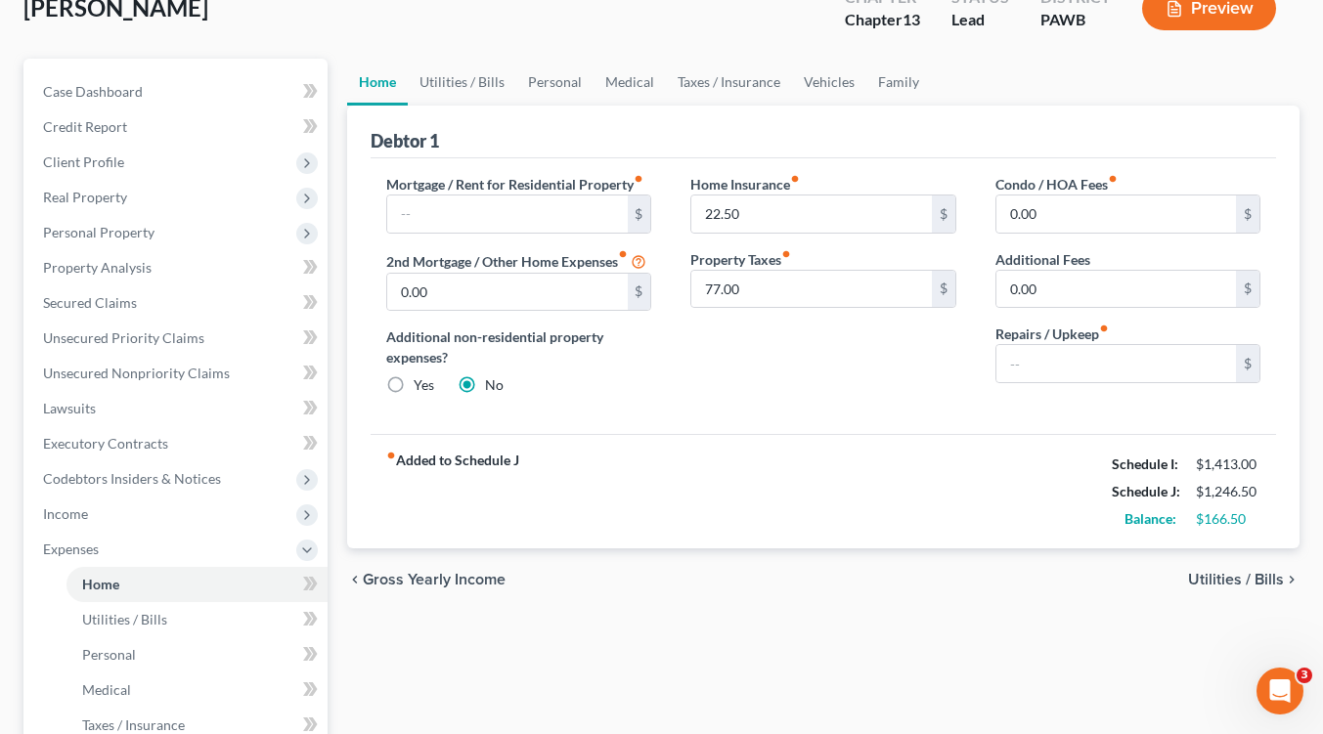
click at [1237, 577] on span "Utilities / Bills" at bounding box center [1236, 580] width 96 height 16
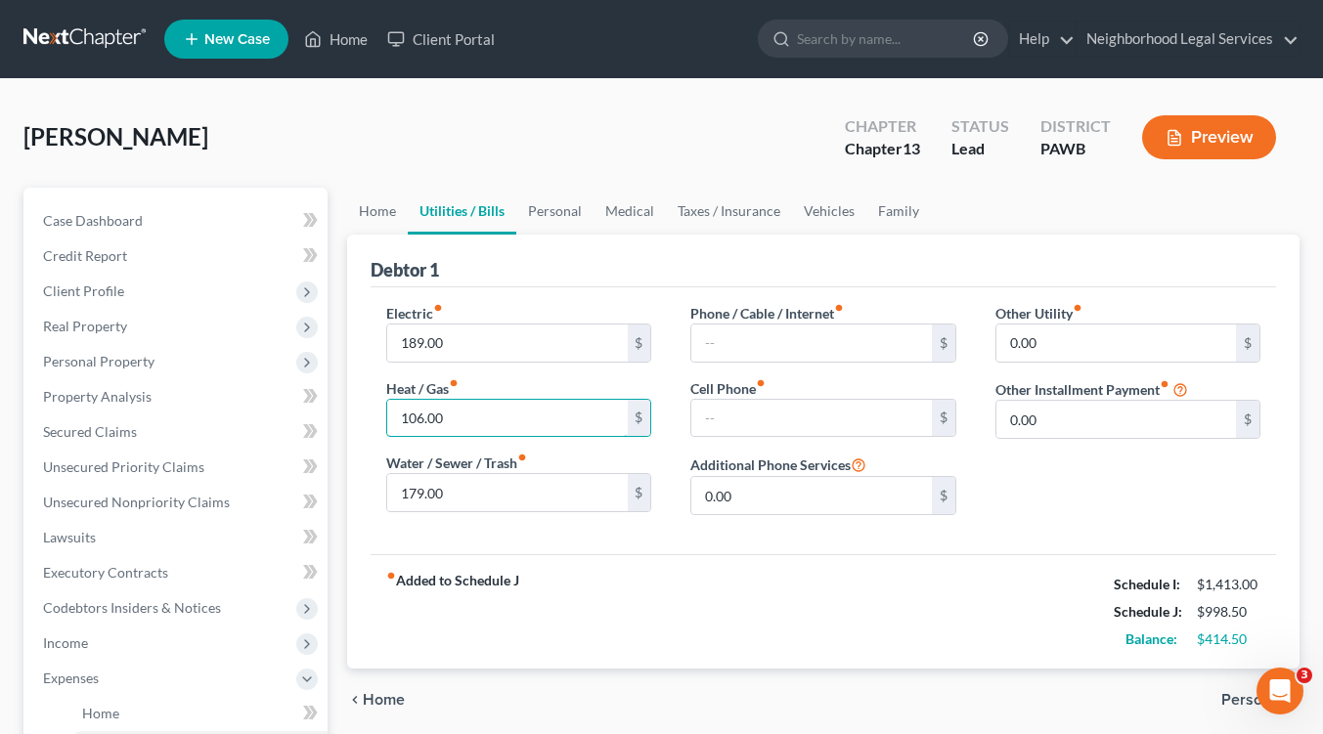
type input "106.00"
click at [729, 449] on div "Phone / Cable / Internet fiber_manual_record $ Cell Phone fiber_manual_record $…" at bounding box center [823, 417] width 304 height 228
click at [452, 416] on input "106.00" at bounding box center [507, 418] width 240 height 37
click at [706, 416] on input "text" at bounding box center [811, 418] width 240 height 37
type input "106"
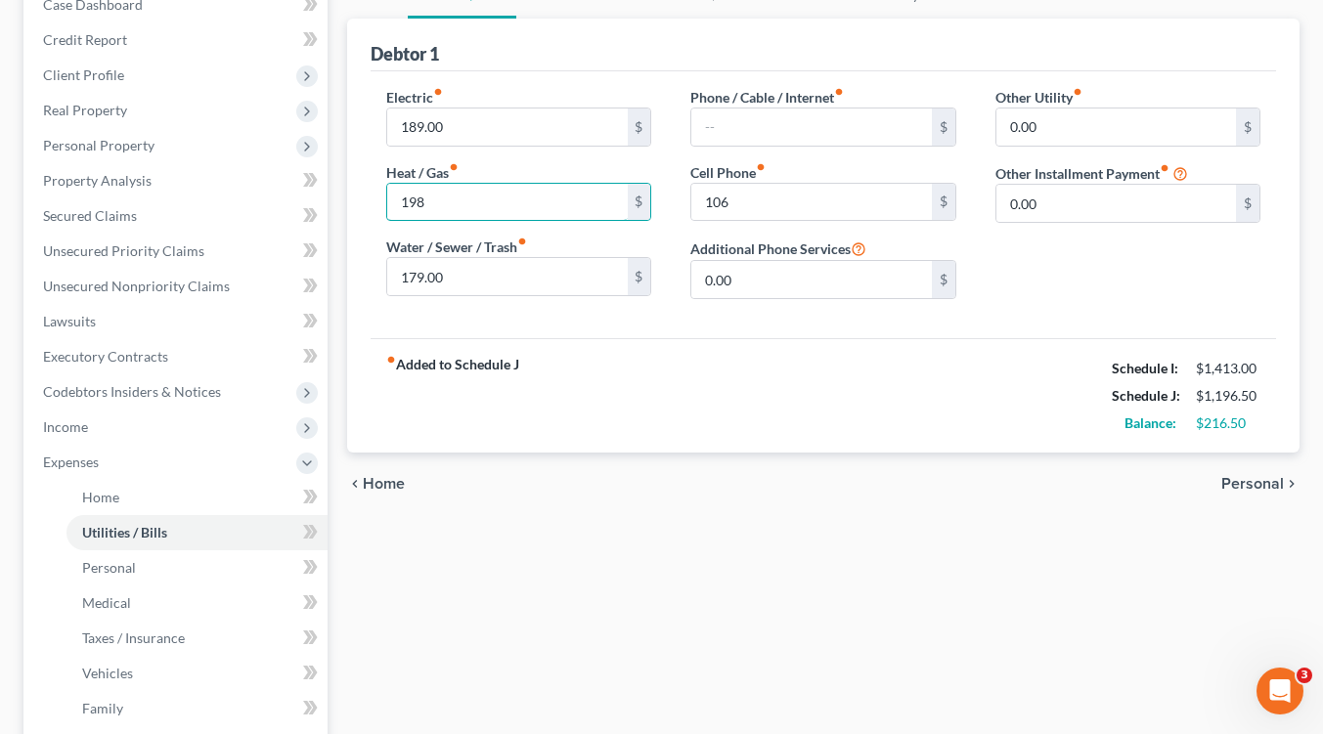
type input "198"
click at [1276, 482] on span "Personal" at bounding box center [1252, 484] width 63 height 16
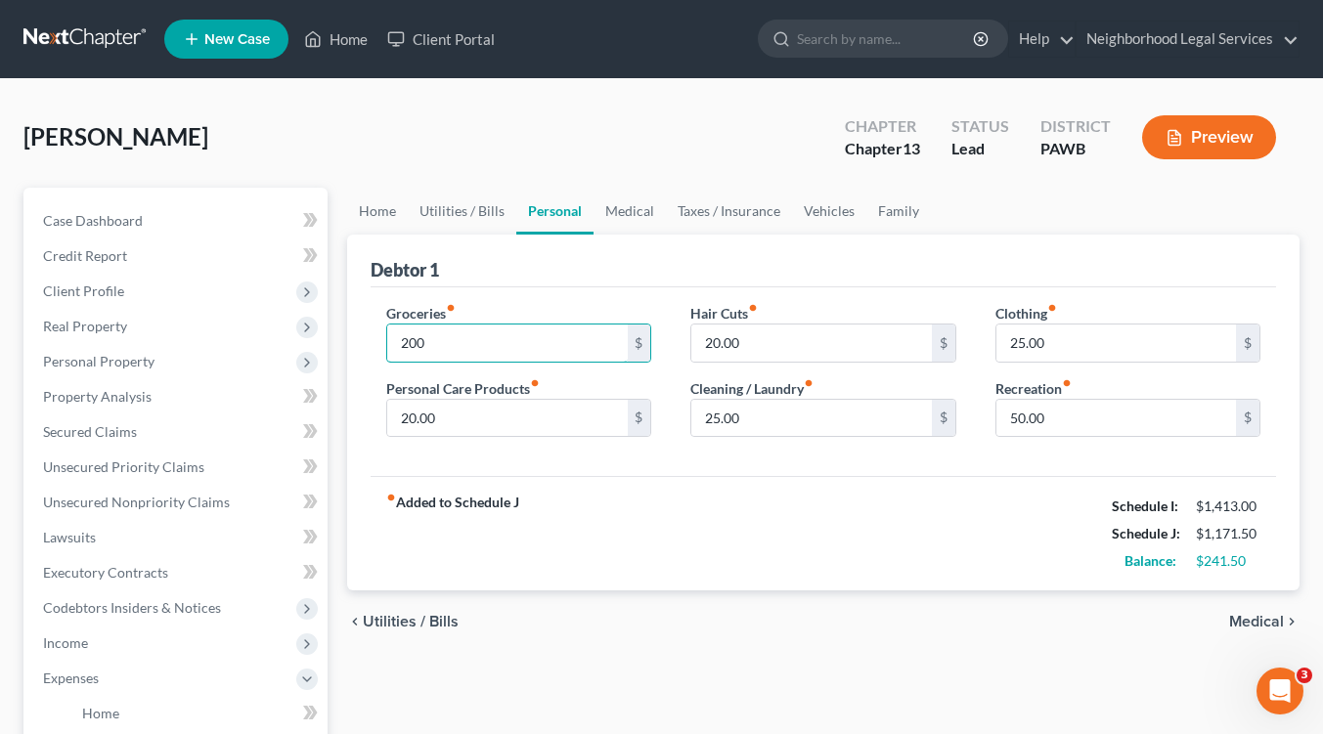
type input "200"
click at [1269, 618] on span "Medical" at bounding box center [1256, 622] width 55 height 16
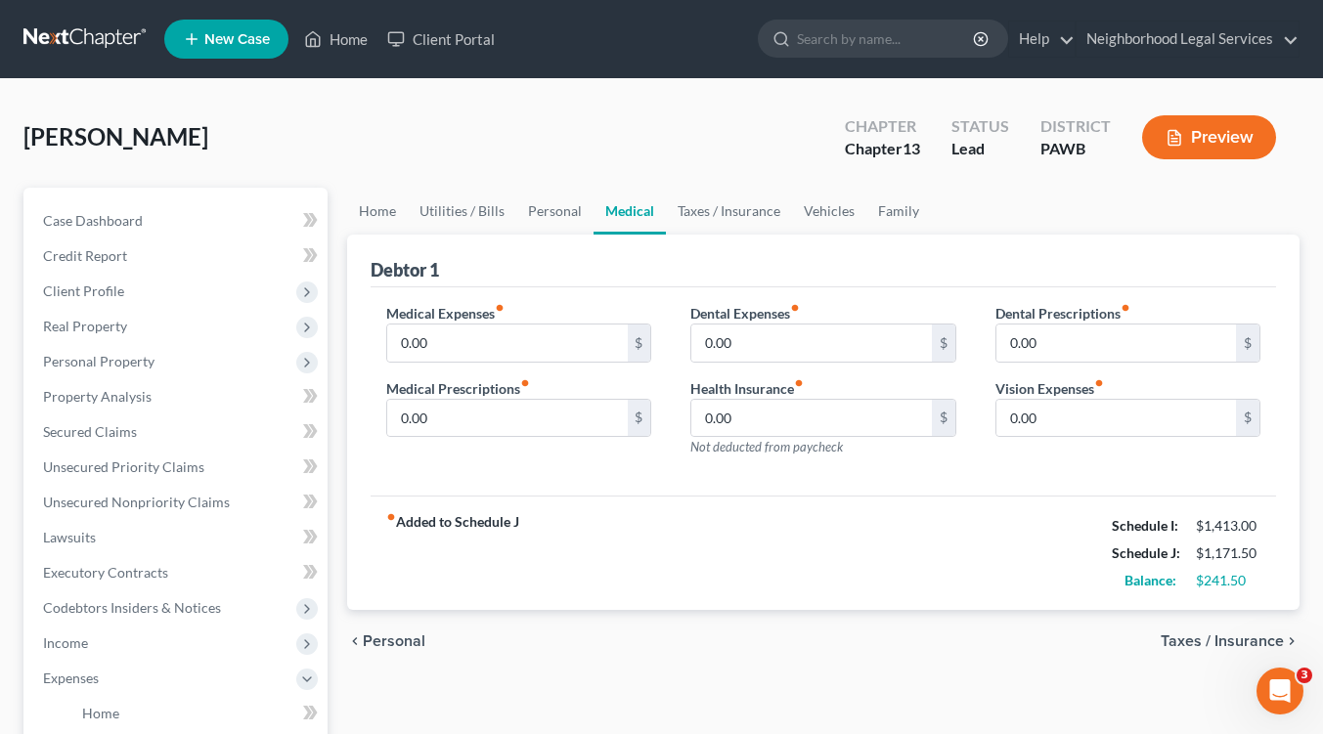
click at [1257, 641] on span "Taxes / Insurance" at bounding box center [1222, 642] width 123 height 16
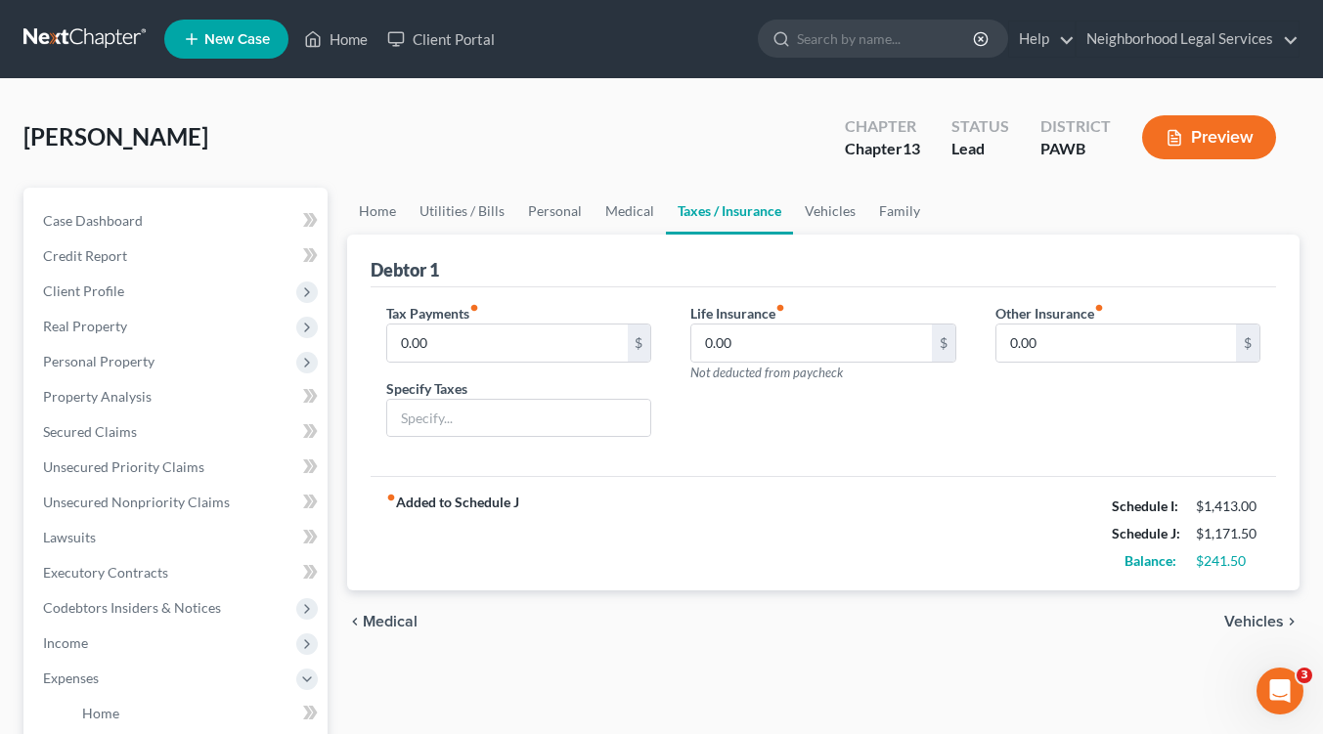
click at [1271, 618] on span "Vehicles" at bounding box center [1254, 622] width 60 height 16
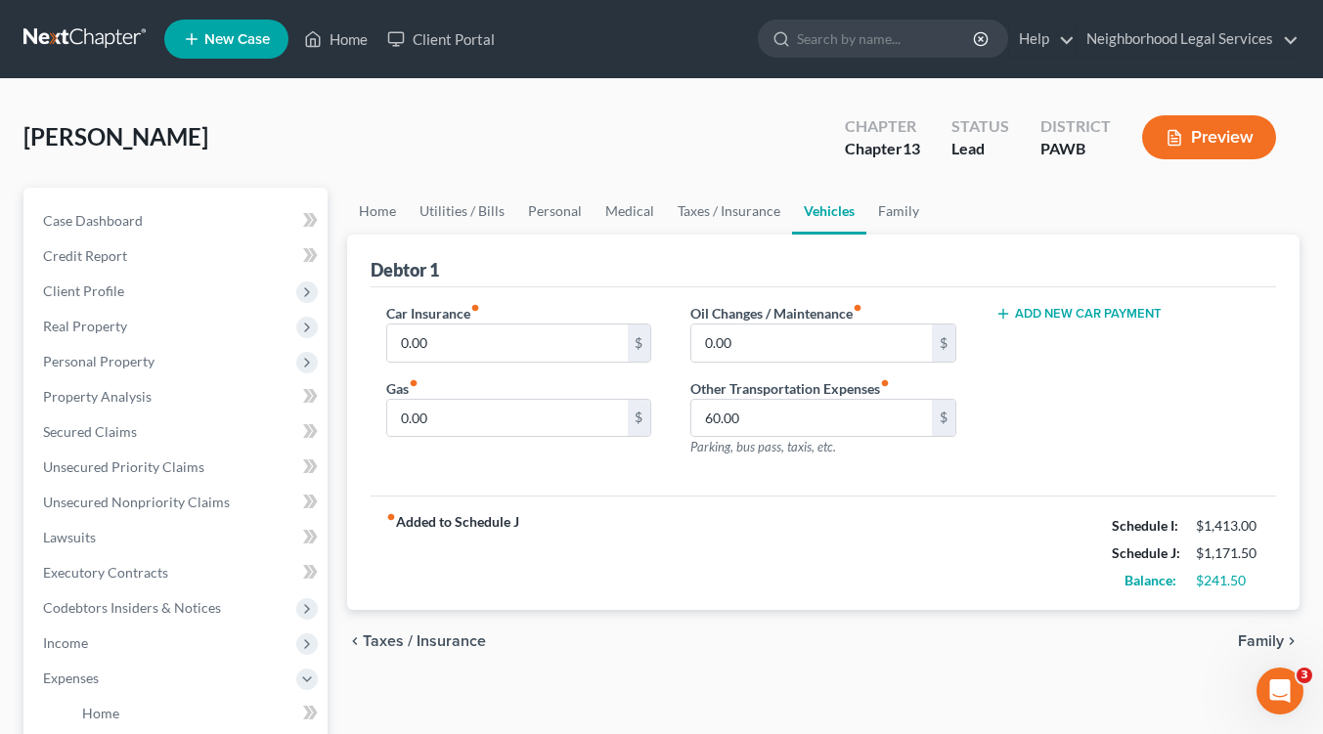
click at [1260, 640] on span "Family" at bounding box center [1261, 642] width 46 height 16
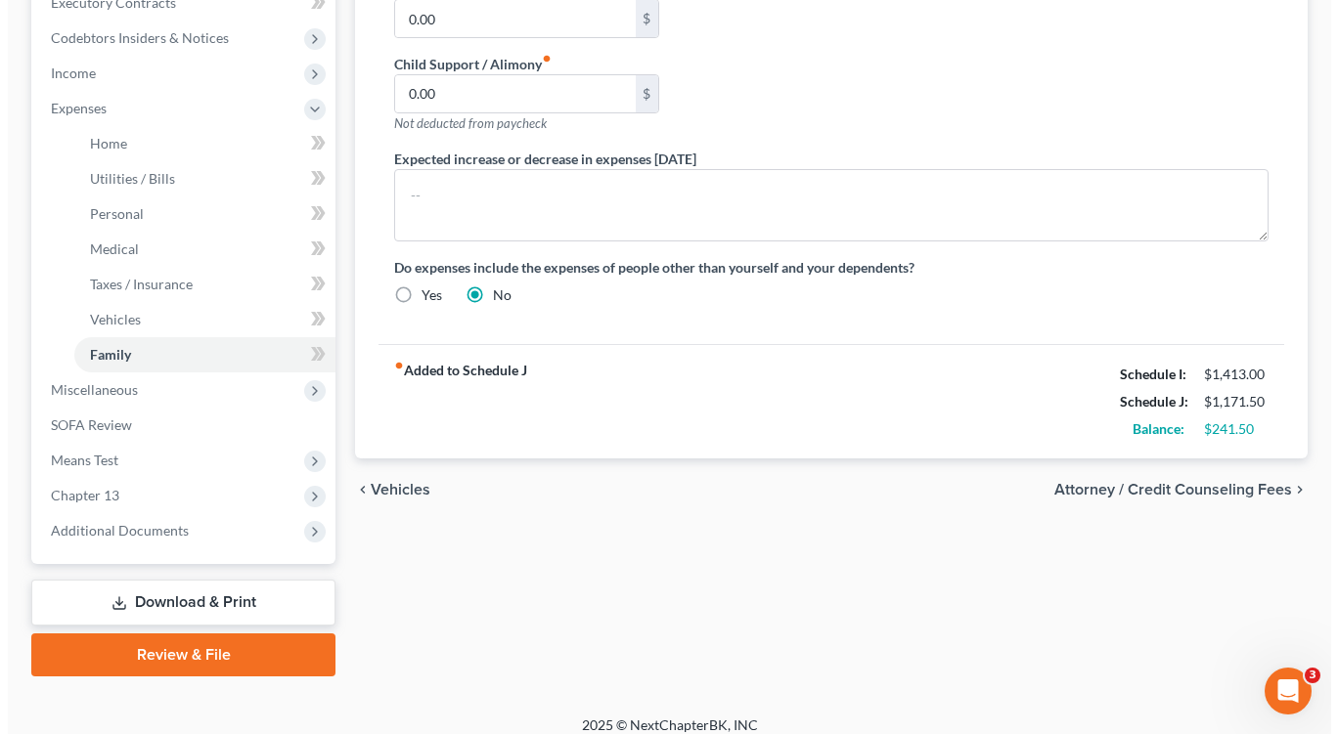
scroll to position [566, 0]
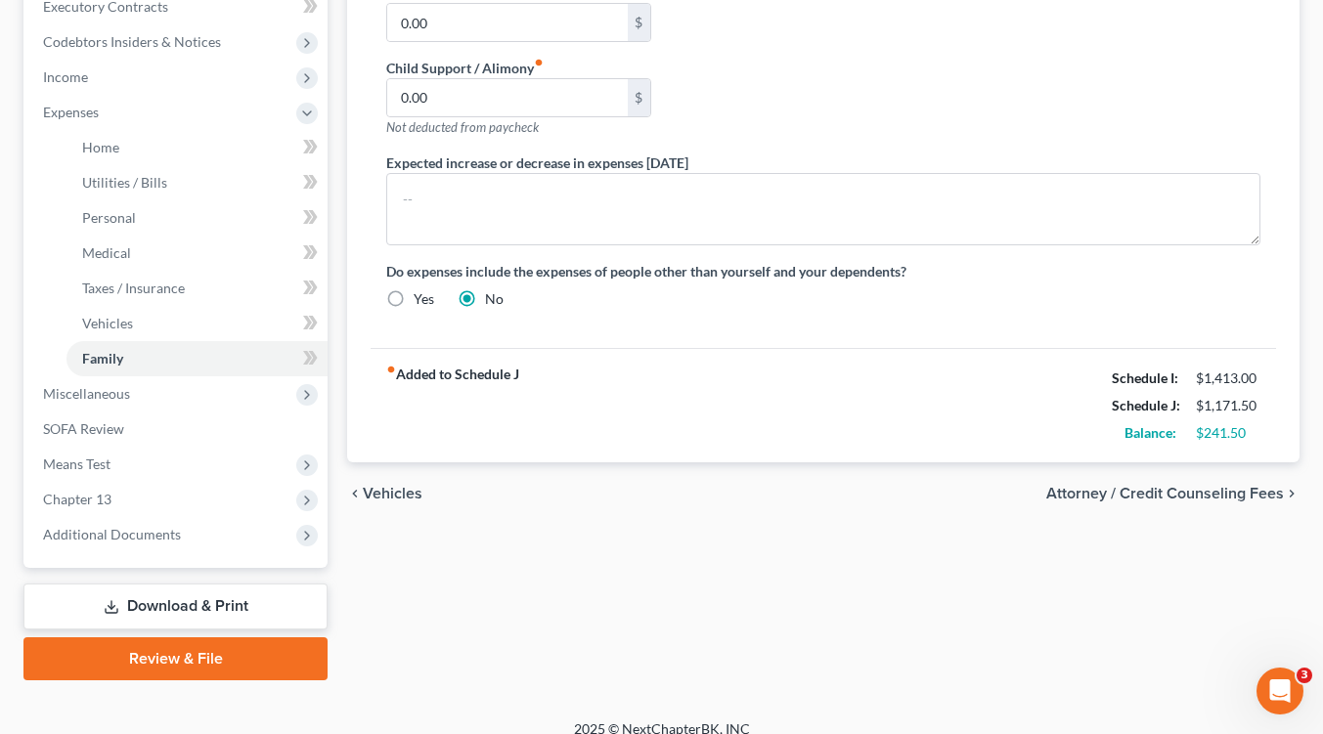
click at [1229, 491] on span "Attorney / Credit Counseling Fees" at bounding box center [1165, 494] width 238 height 16
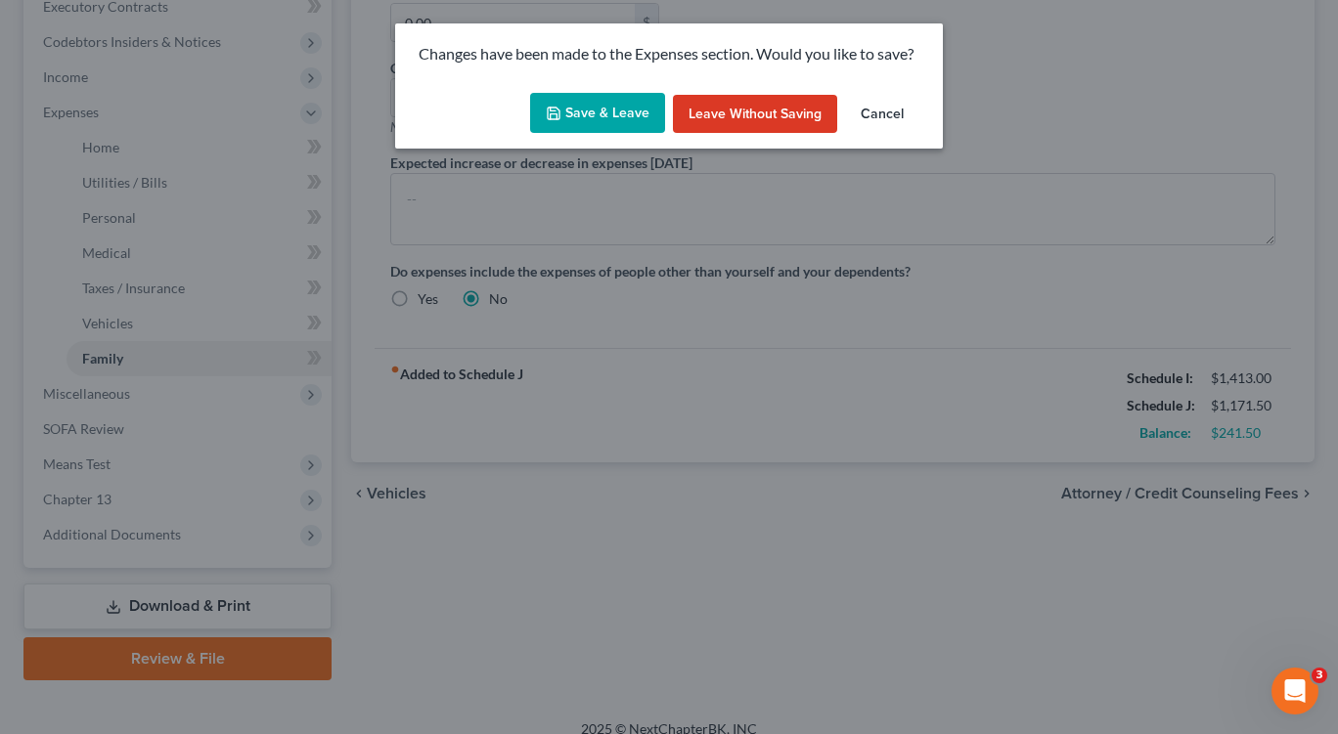
click at [608, 111] on button "Save & Leave" at bounding box center [597, 113] width 135 height 41
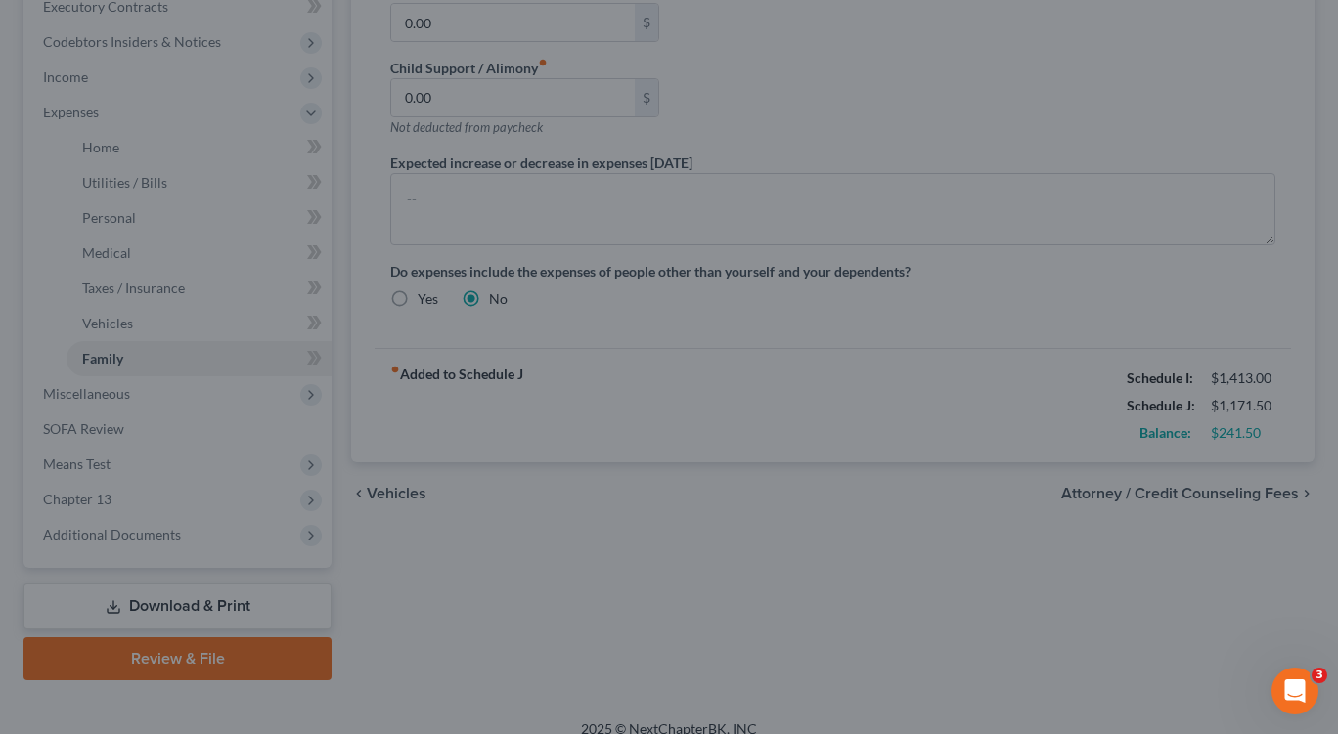
select select "0"
